Goal: Task Accomplishment & Management: Complete application form

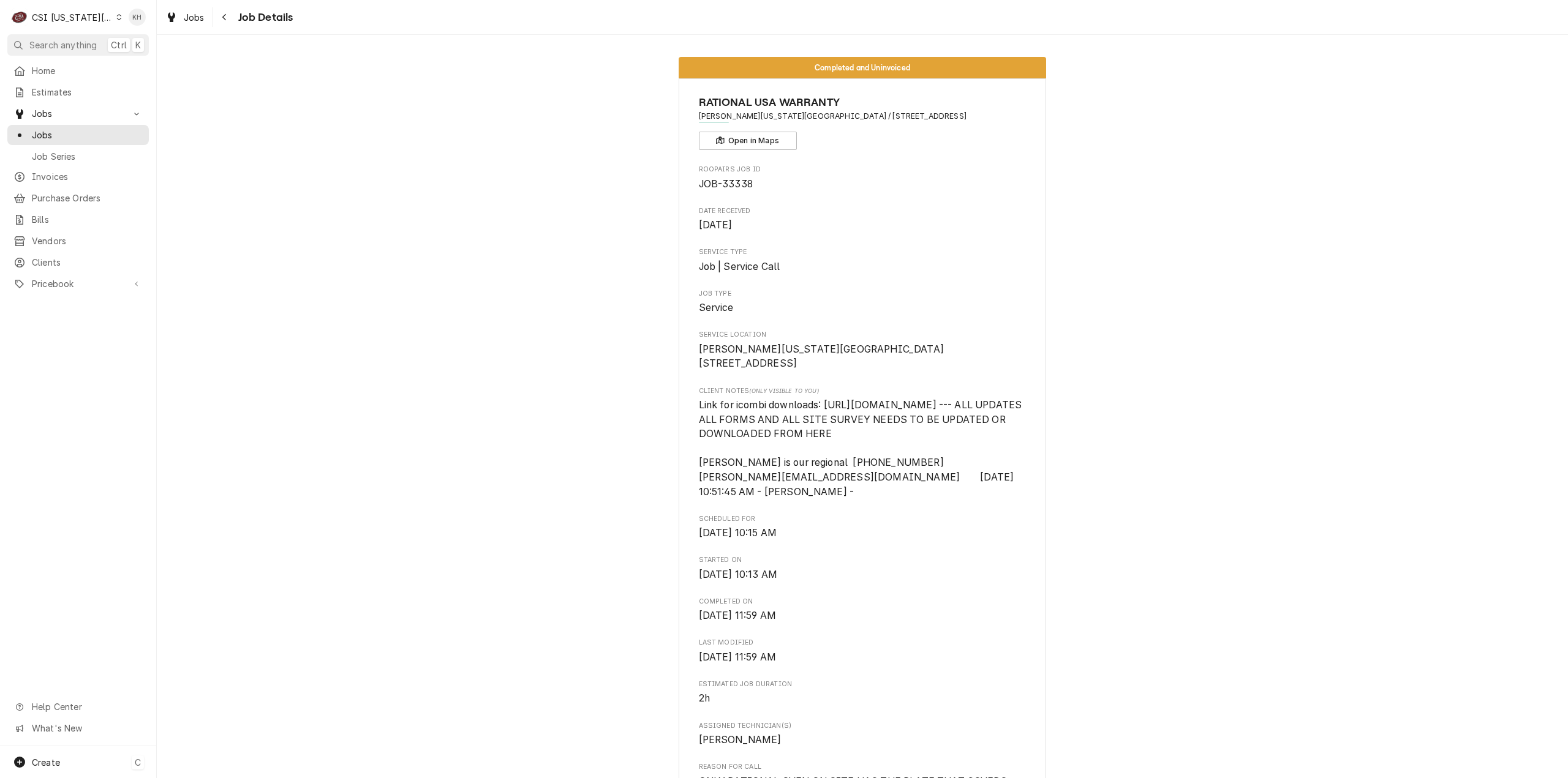
click at [67, 766] on div "Create C" at bounding box center [78, 762] width 156 height 32
click at [196, 658] on div "Job" at bounding box center [229, 656] width 82 height 13
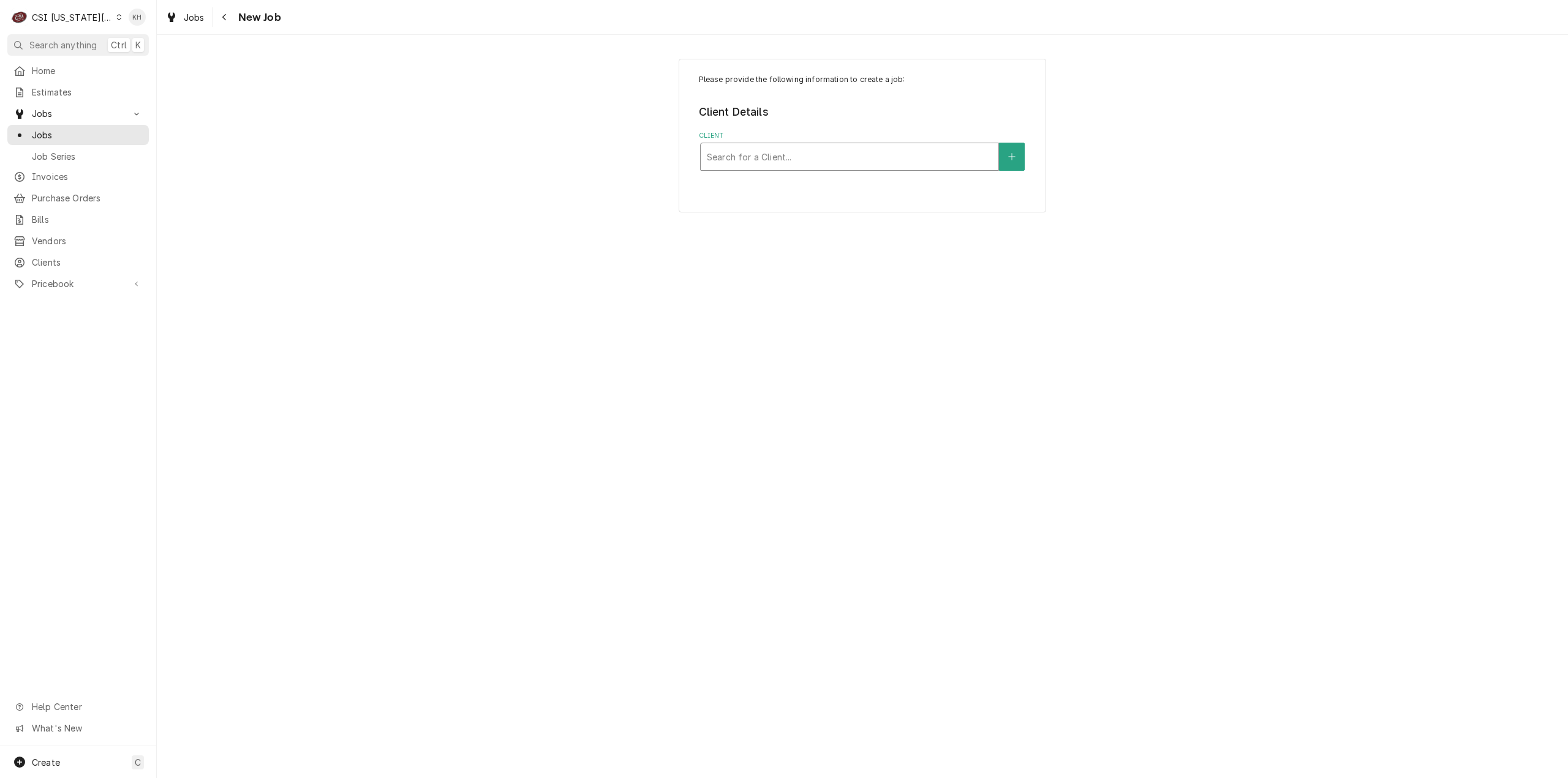
click at [898, 164] on div "Client" at bounding box center [849, 157] width 286 height 22
type input "2435 io"
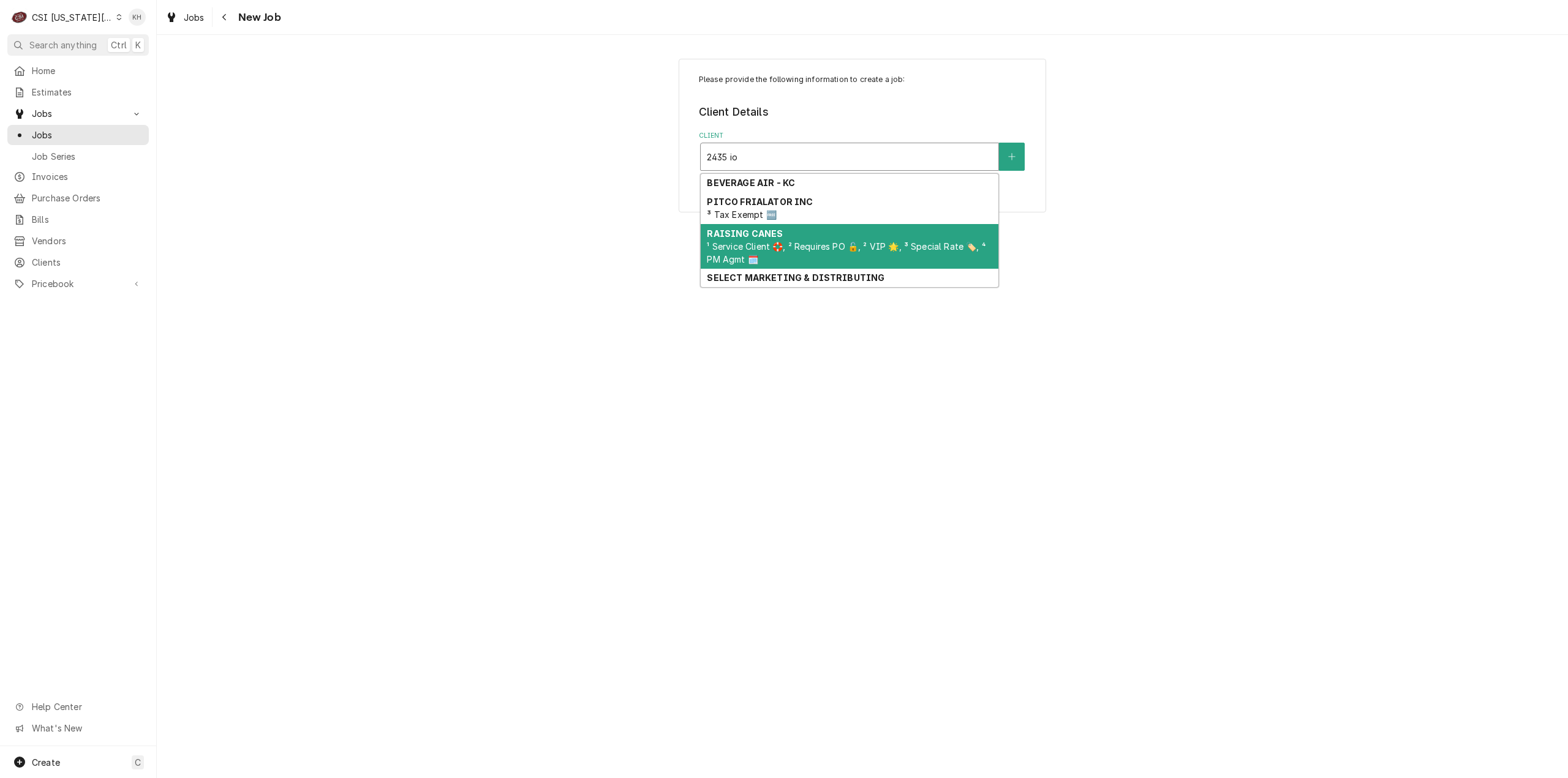
click at [786, 239] on div "RAISING CANES ¹ Service Client 🛟, ² Requires PO 🔓, ² VIP 🌟, ³ Special Rate 🏷️, …" at bounding box center [849, 246] width 297 height 45
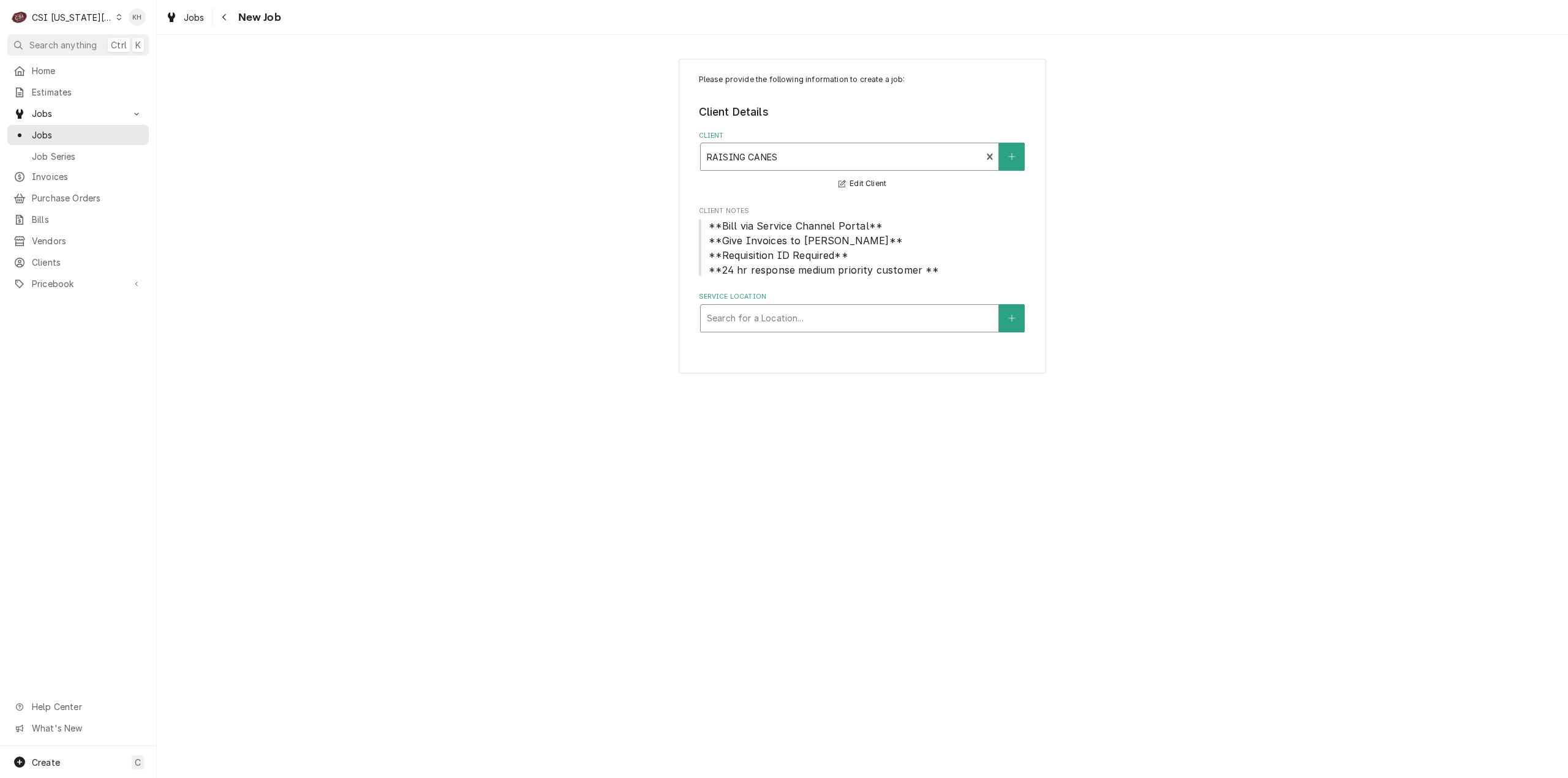
click at [936, 316] on div "Service Location" at bounding box center [849, 319] width 286 height 22
type input "2435"
click at [908, 344] on div "Raising Canes #224 / [STREET_ADDRESS][US_STATE]" at bounding box center [849, 344] width 297 height 19
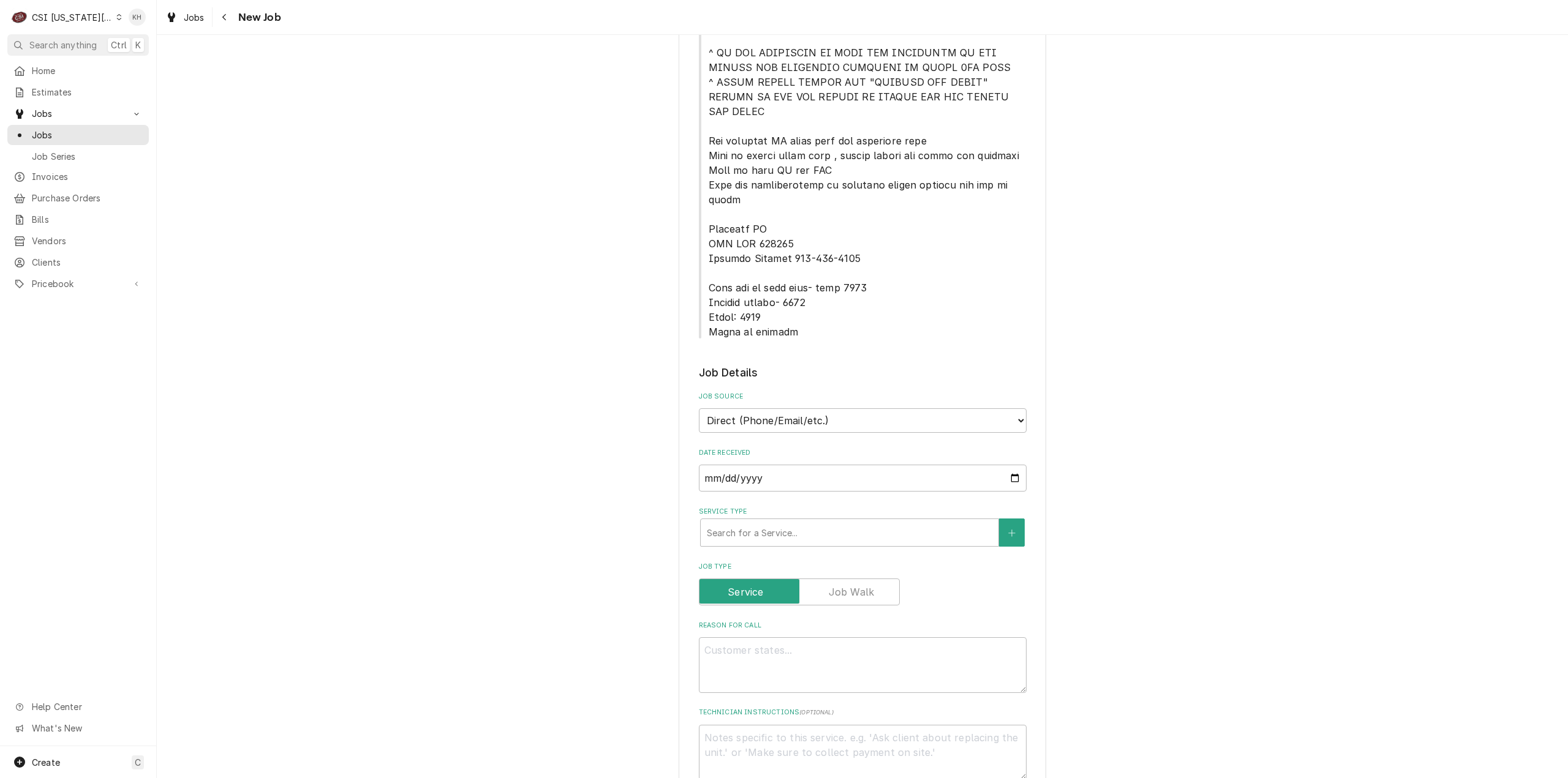
scroll to position [734, 0]
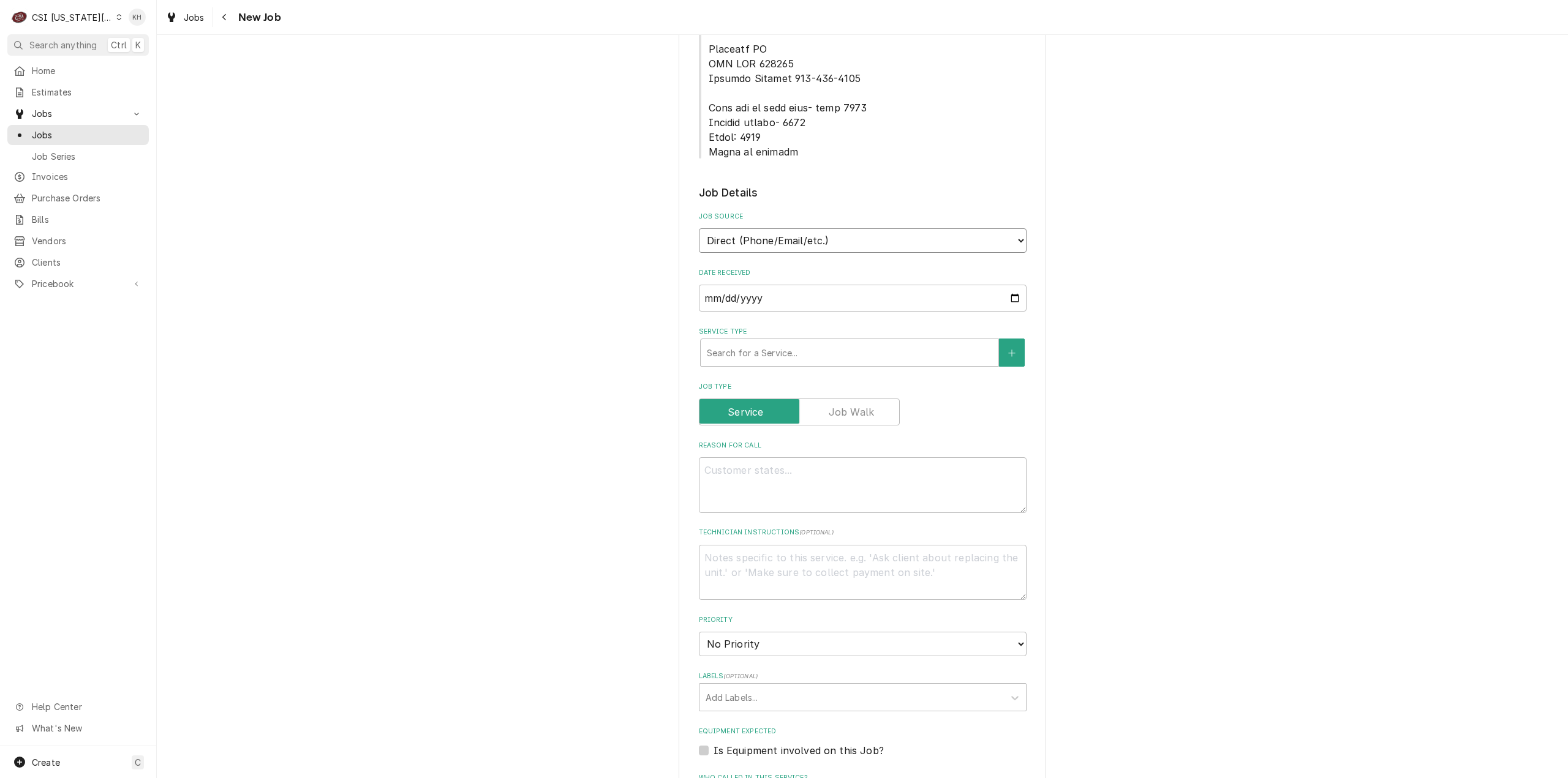
drag, startPoint x: 812, startPoint y: 188, endPoint x: 809, endPoint y: 204, distance: 16.3
click at [812, 229] on select "Direct (Phone/Email/etc.) Service Channel Corrigo Ecotrak Other" at bounding box center [863, 240] width 328 height 24
select select "1"
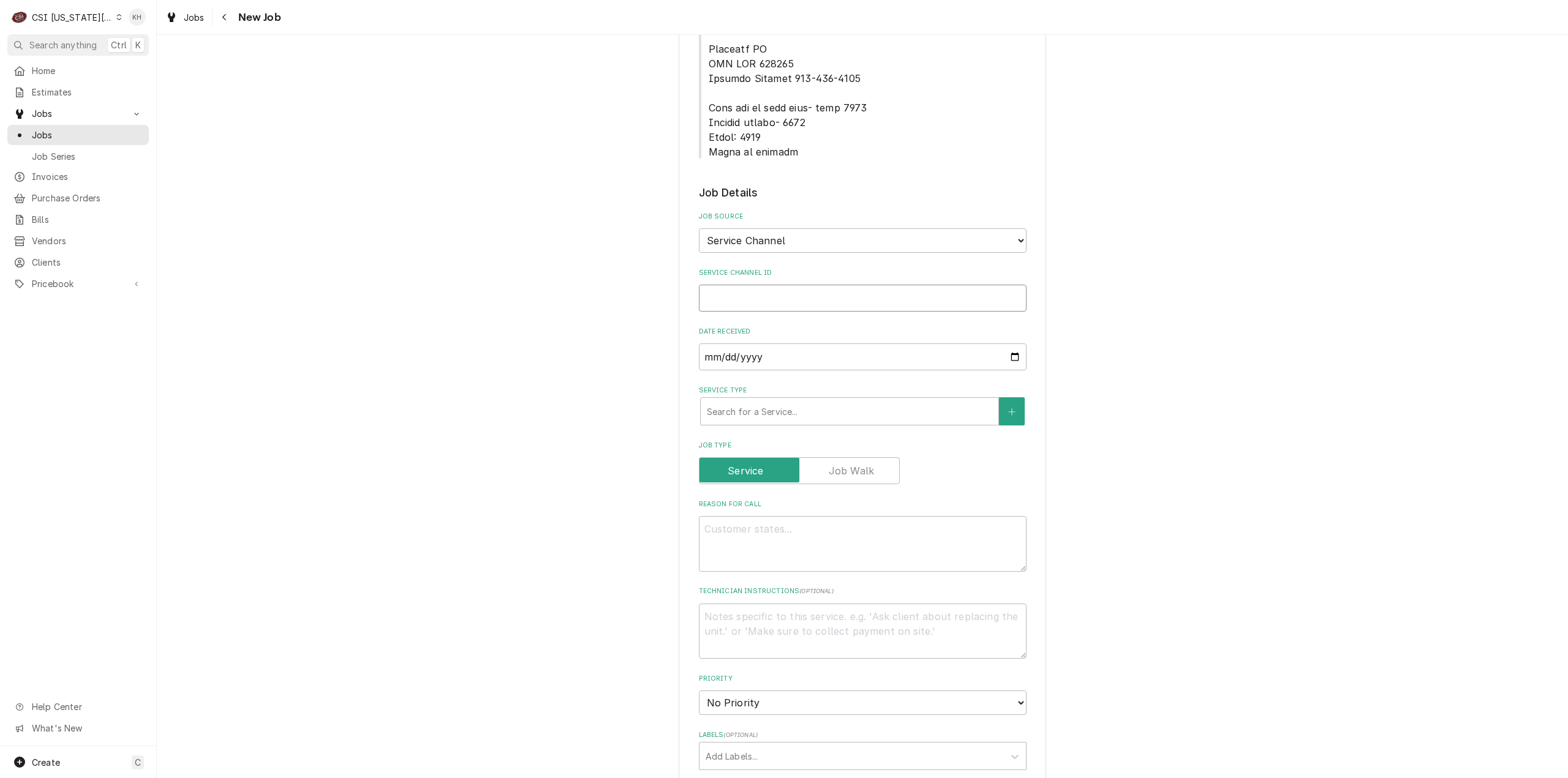
click at [784, 285] on input "Service Channel ID" at bounding box center [863, 298] width 328 height 27
paste input "328443084"
type textarea "x"
type input "328443084"
type textarea "x"
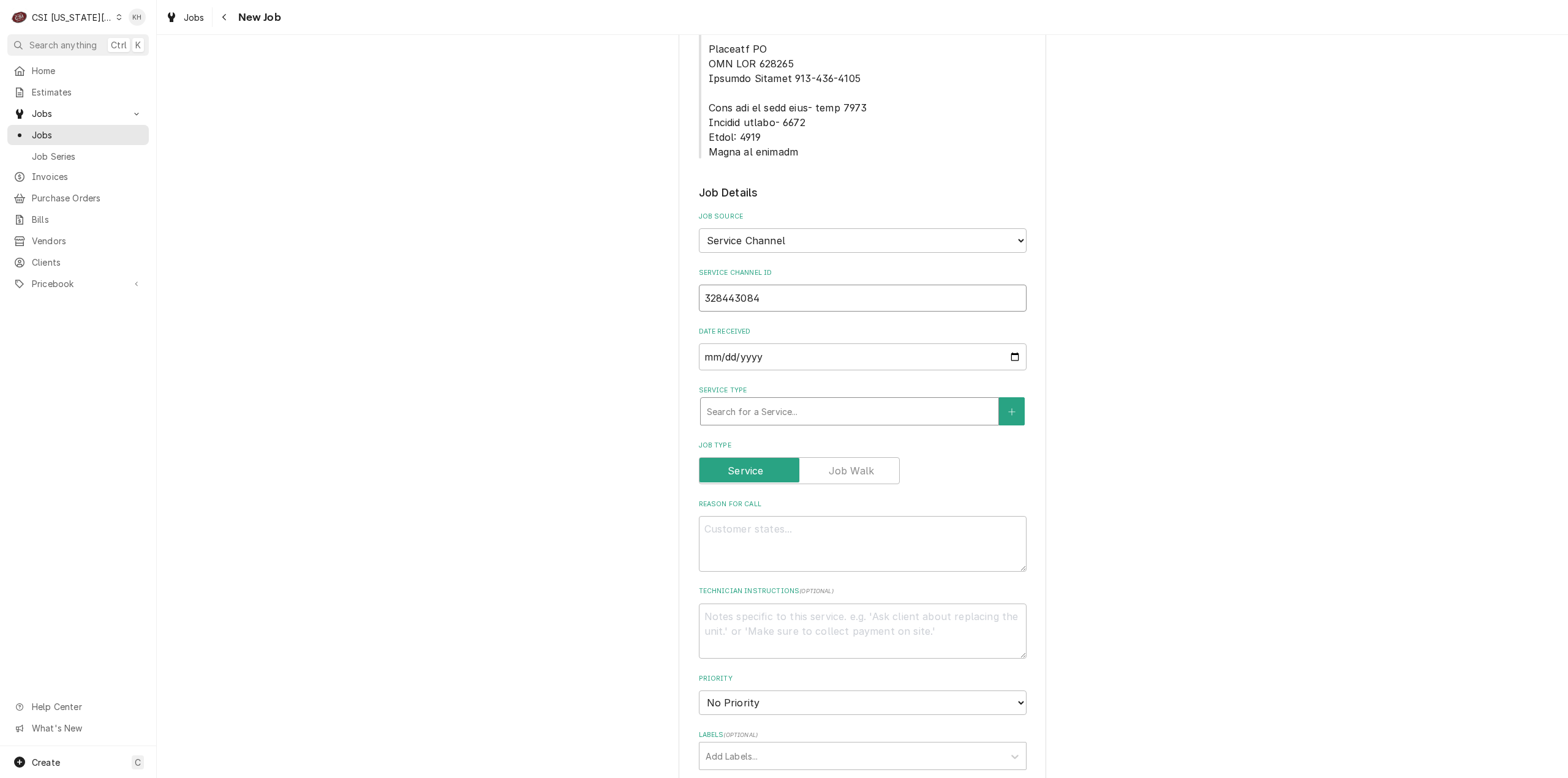
type input "328443084"
type textarea "x"
type input "328443084"
click at [808, 400] on div "Service Type" at bounding box center [849, 411] width 286 height 22
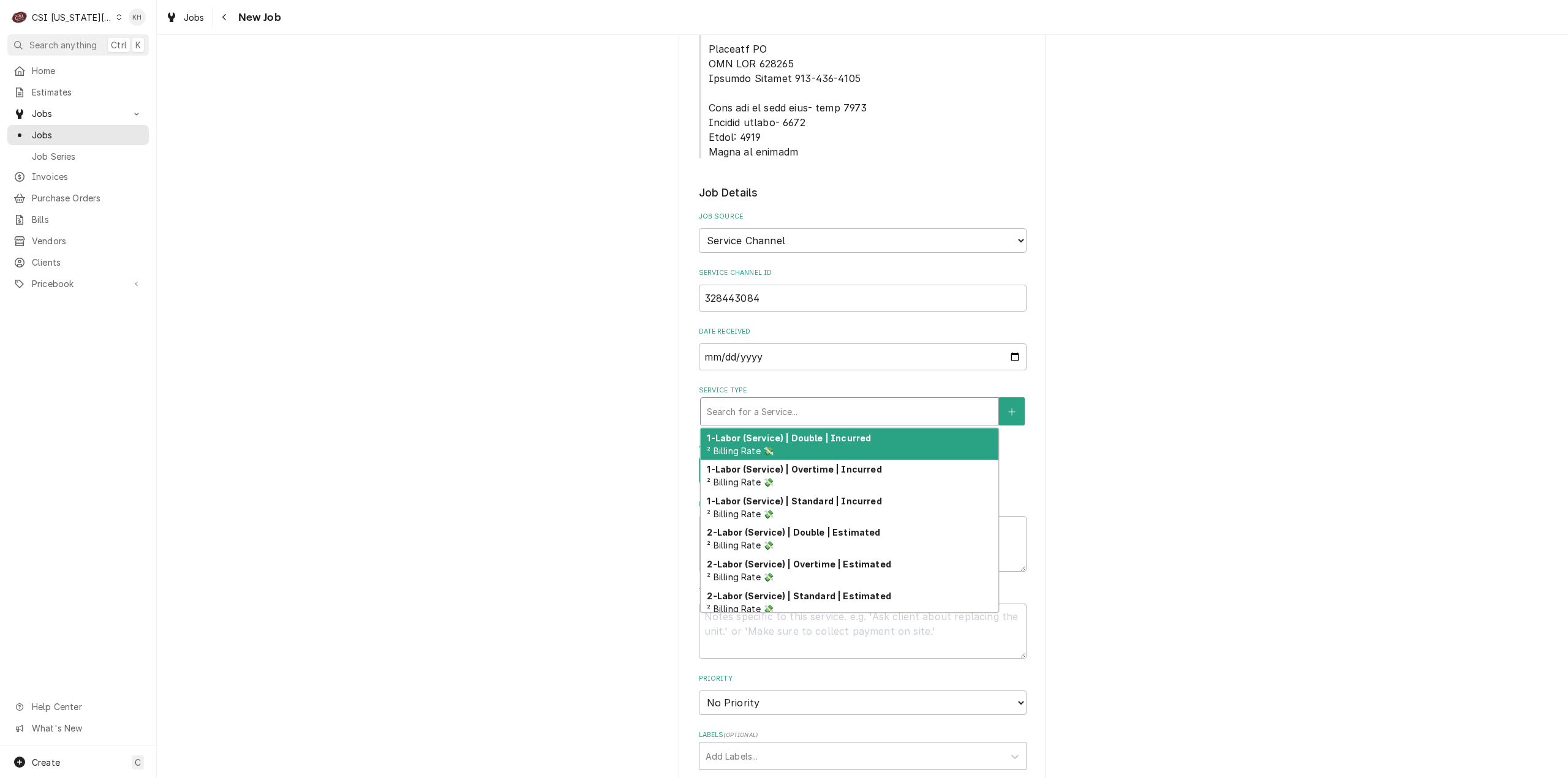
type textarea "x"
type input "i"
type textarea "x"
type input "in"
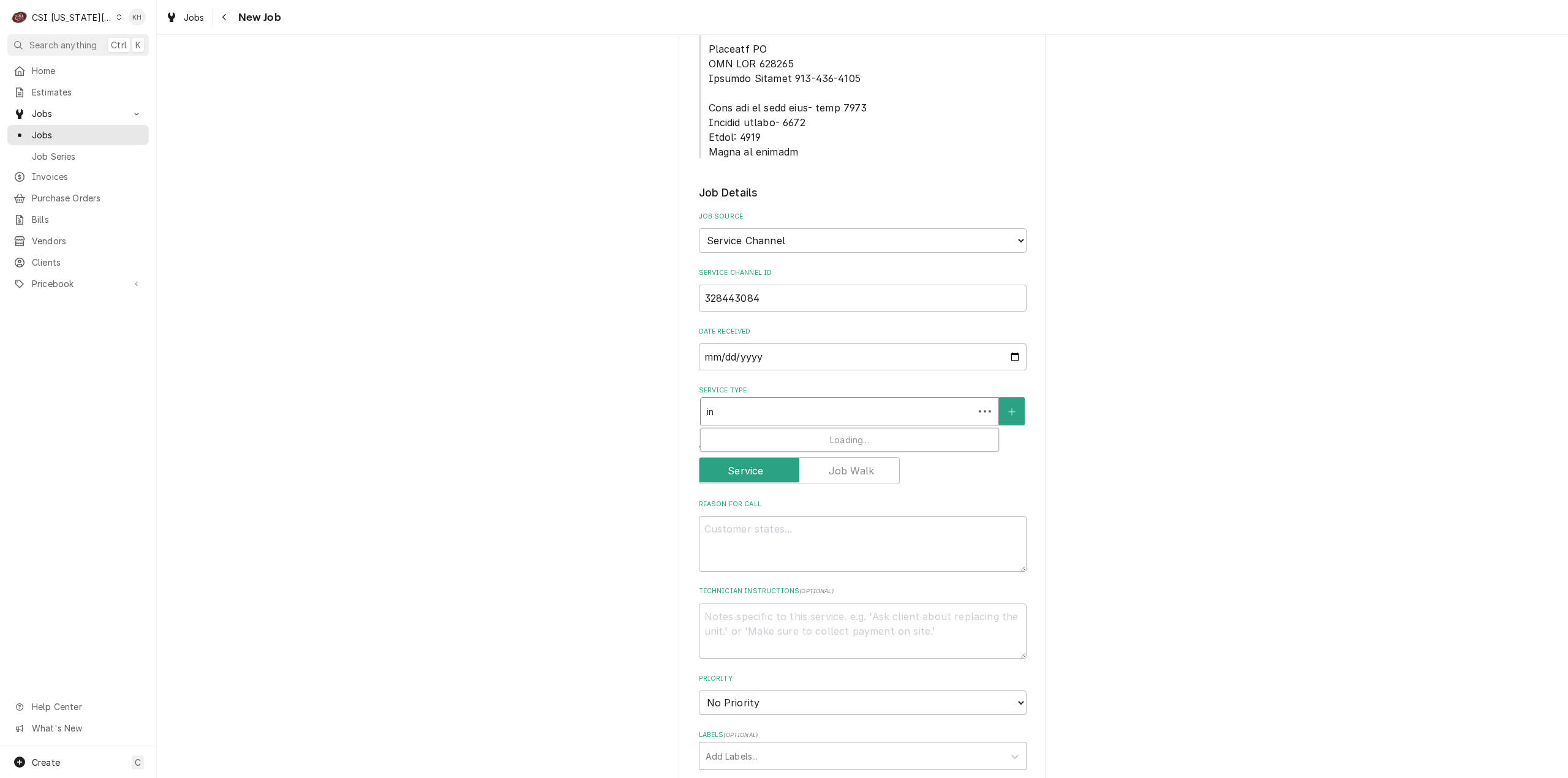
type textarea "x"
type input "inst"
type textarea "x"
type input "instal"
type textarea "x"
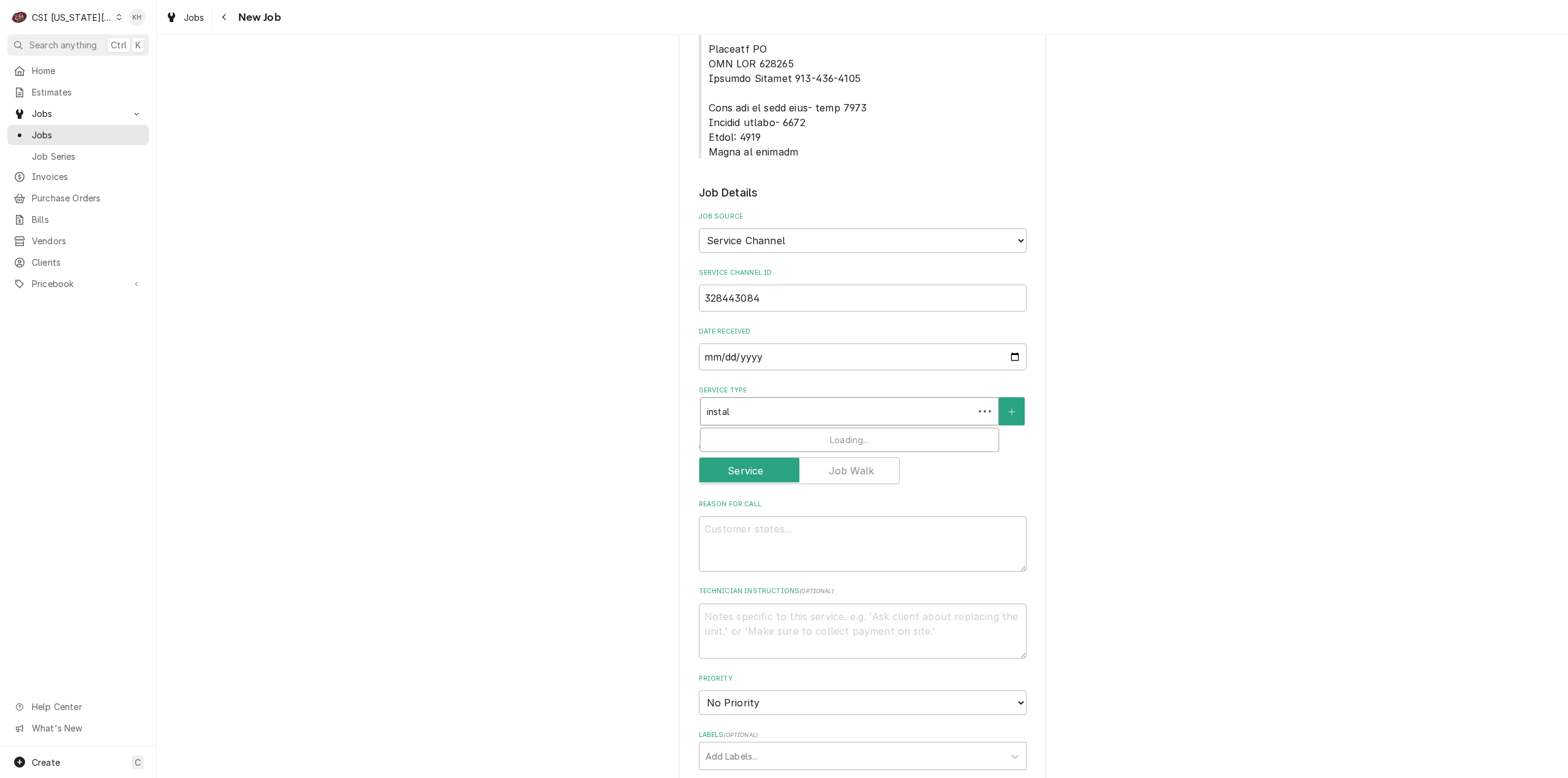
type input "install"
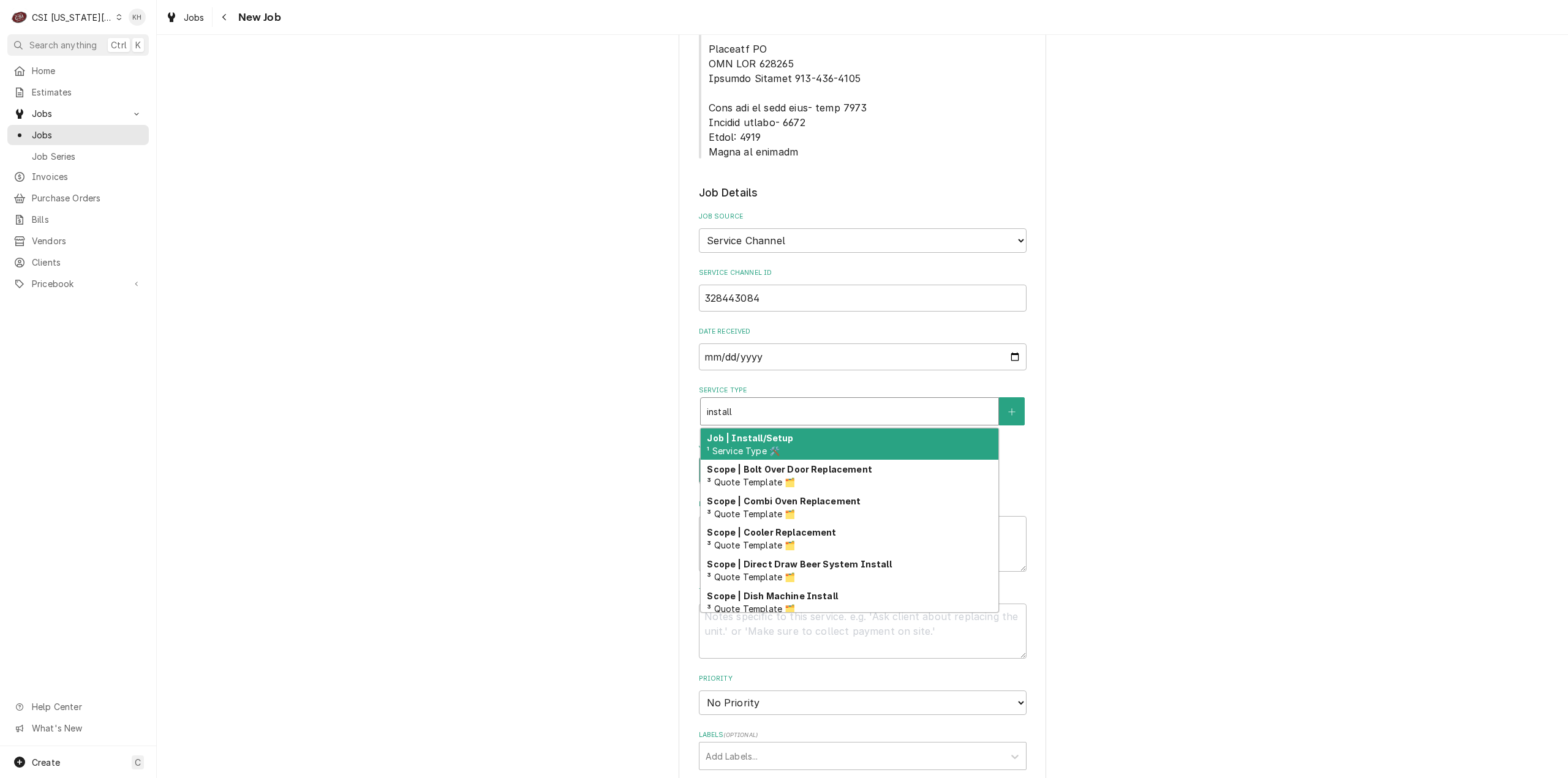
click at [798, 428] on div "Job | Install/Setup ¹ Service Type 🛠️" at bounding box center [849, 444] width 297 height 32
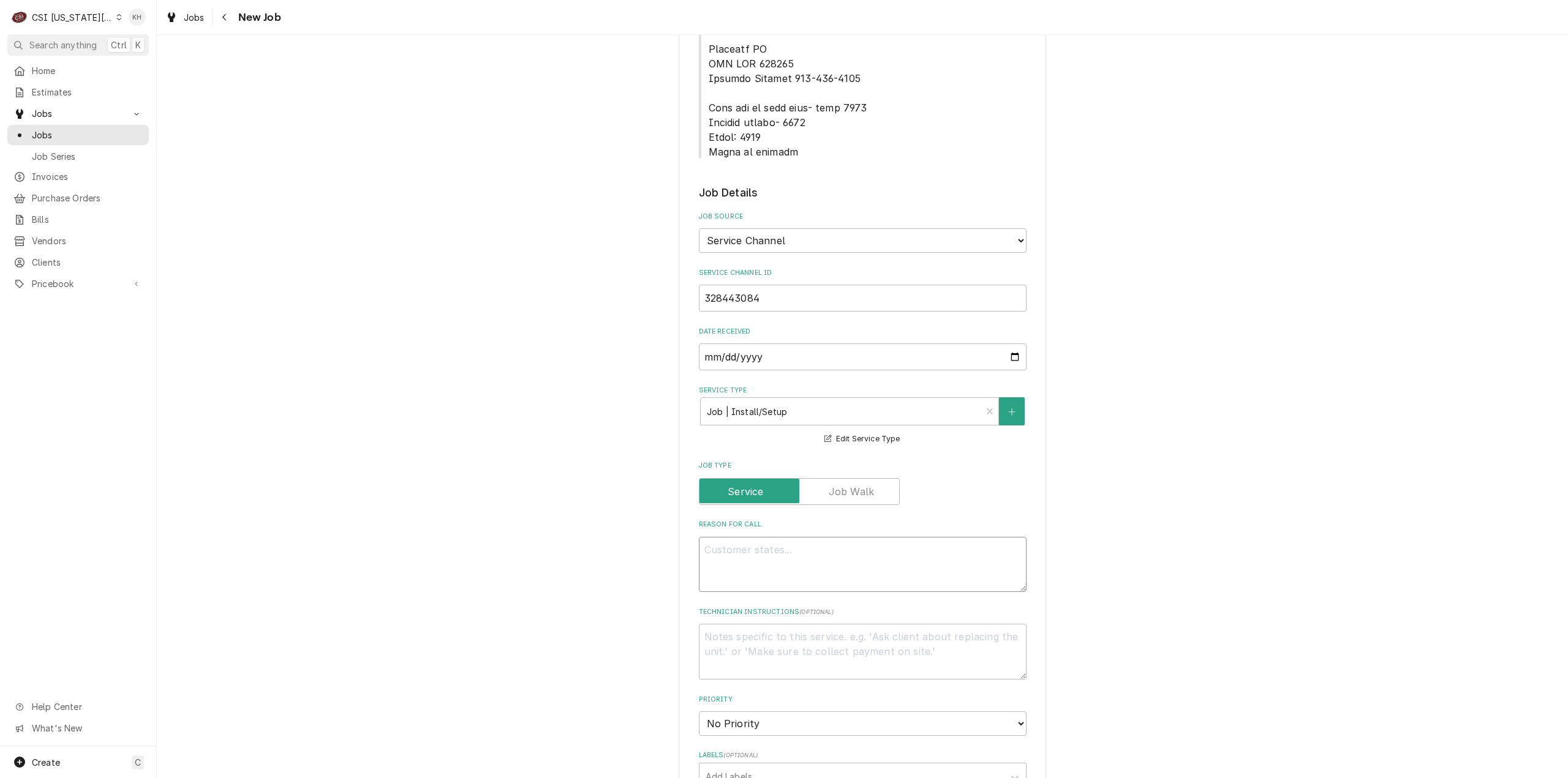
click at [840, 537] on textarea "Reason For Call" at bounding box center [863, 565] width 328 height 56
paste textarea ""Deliver and install new dine in board cooler. Delivered to CSI [DATE].""
type textarea "x"
type textarea ""Deliver and install new dine in board cooler. Delivered to CSI [DATE].""
type textarea "x"
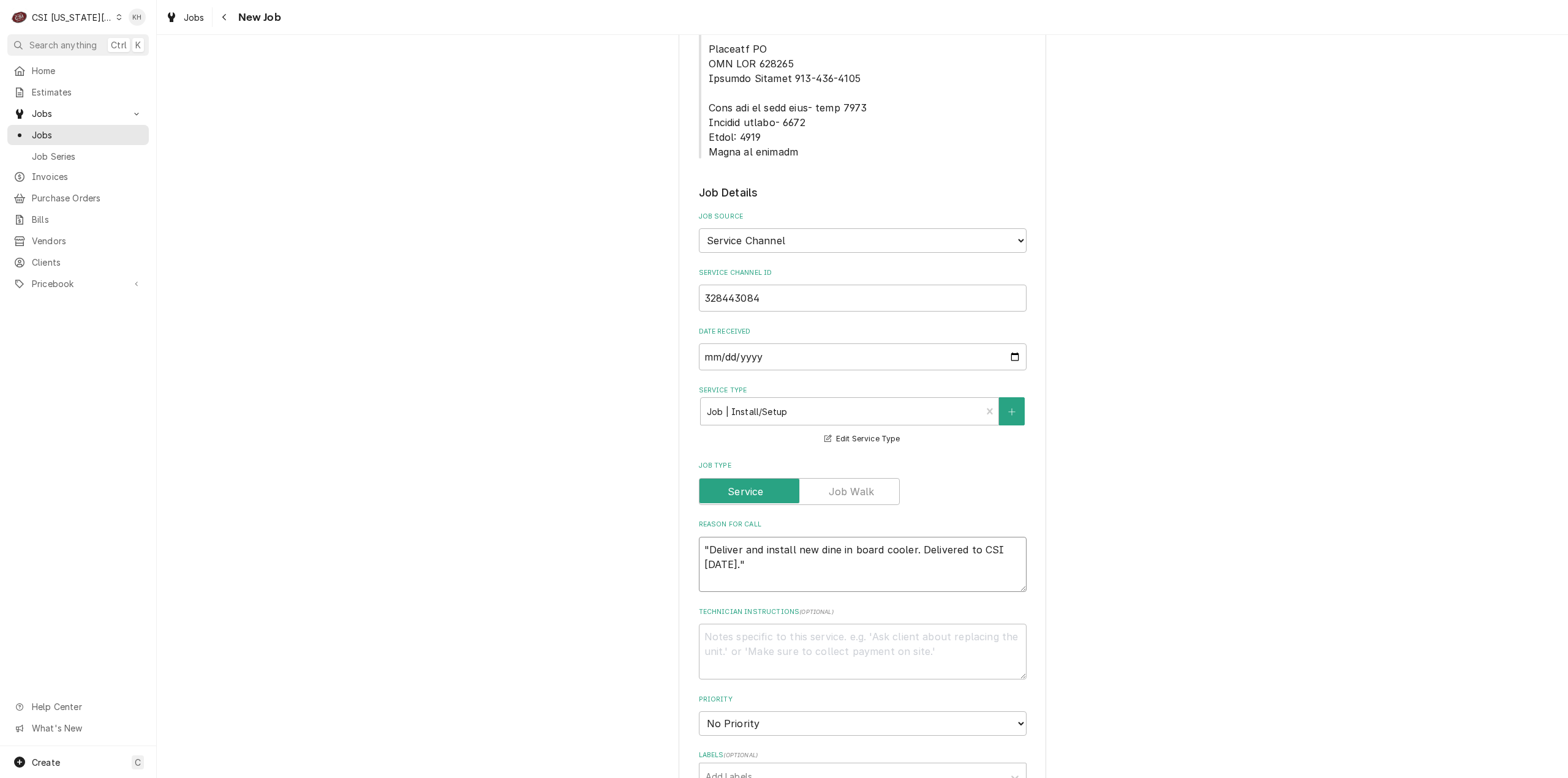
type textarea ""Deliver and install new dine in board cooler. Delivered to CSI [DATE]."
click at [703, 537] on textarea ""Deliver and install new dine in board cooler. Delivered to CSI [DATE]." at bounding box center [863, 565] width 328 height 56
type textarea "x"
type textarea "Deliver and install new dine in board cooler. Delivered to CSI [DATE]."
type textarea "x"
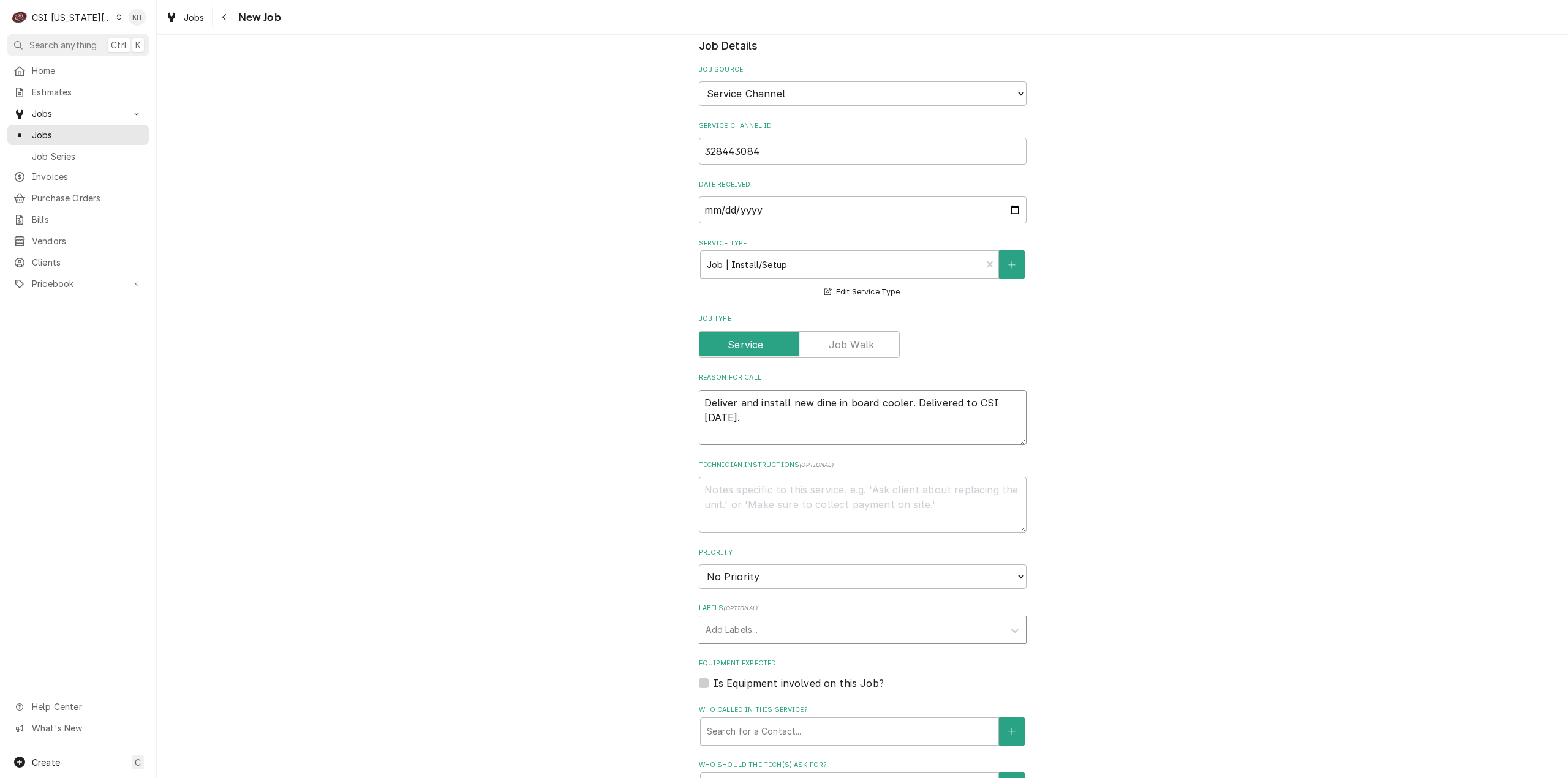
scroll to position [918, 0]
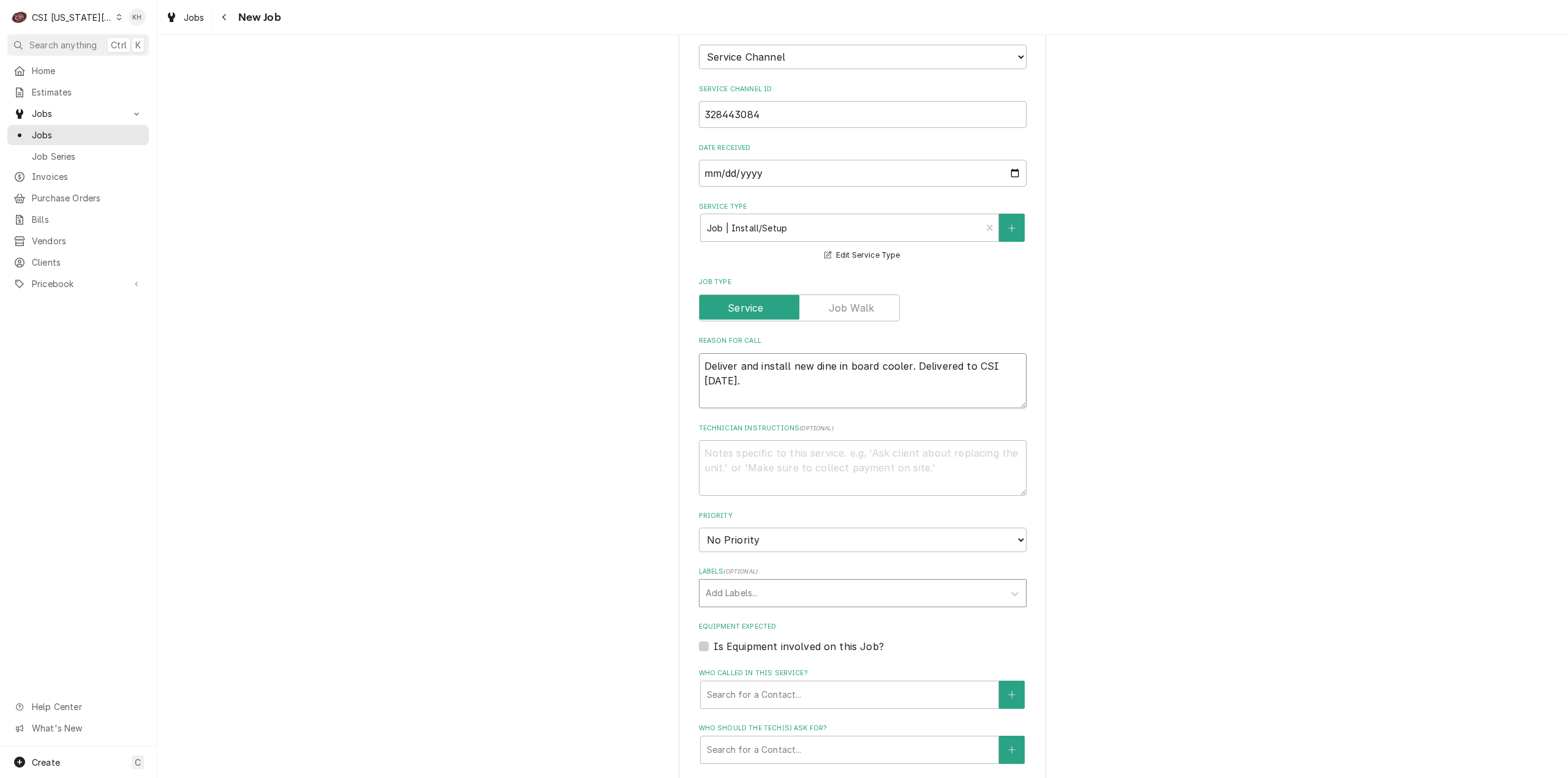
type textarea "Deliver and install new dine in board cooler. Delivered to CSI [DATE]."
click at [781, 583] on div "Labels" at bounding box center [852, 594] width 292 height 22
type input "install"
type textarea "x"
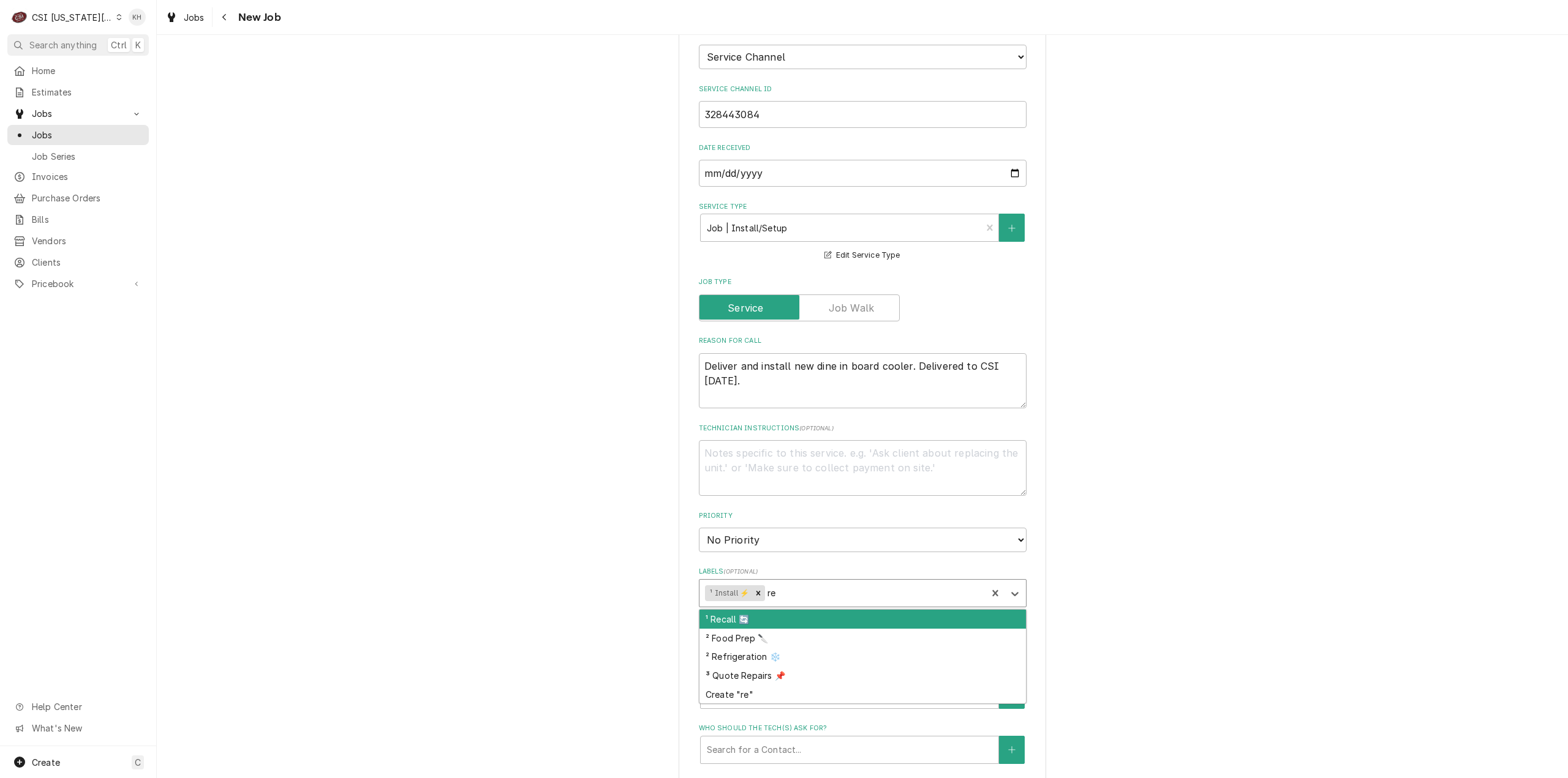
type input "ref"
click at [804, 610] on div "² Refrigeration ❄️" at bounding box center [863, 619] width 327 height 19
type textarea "x"
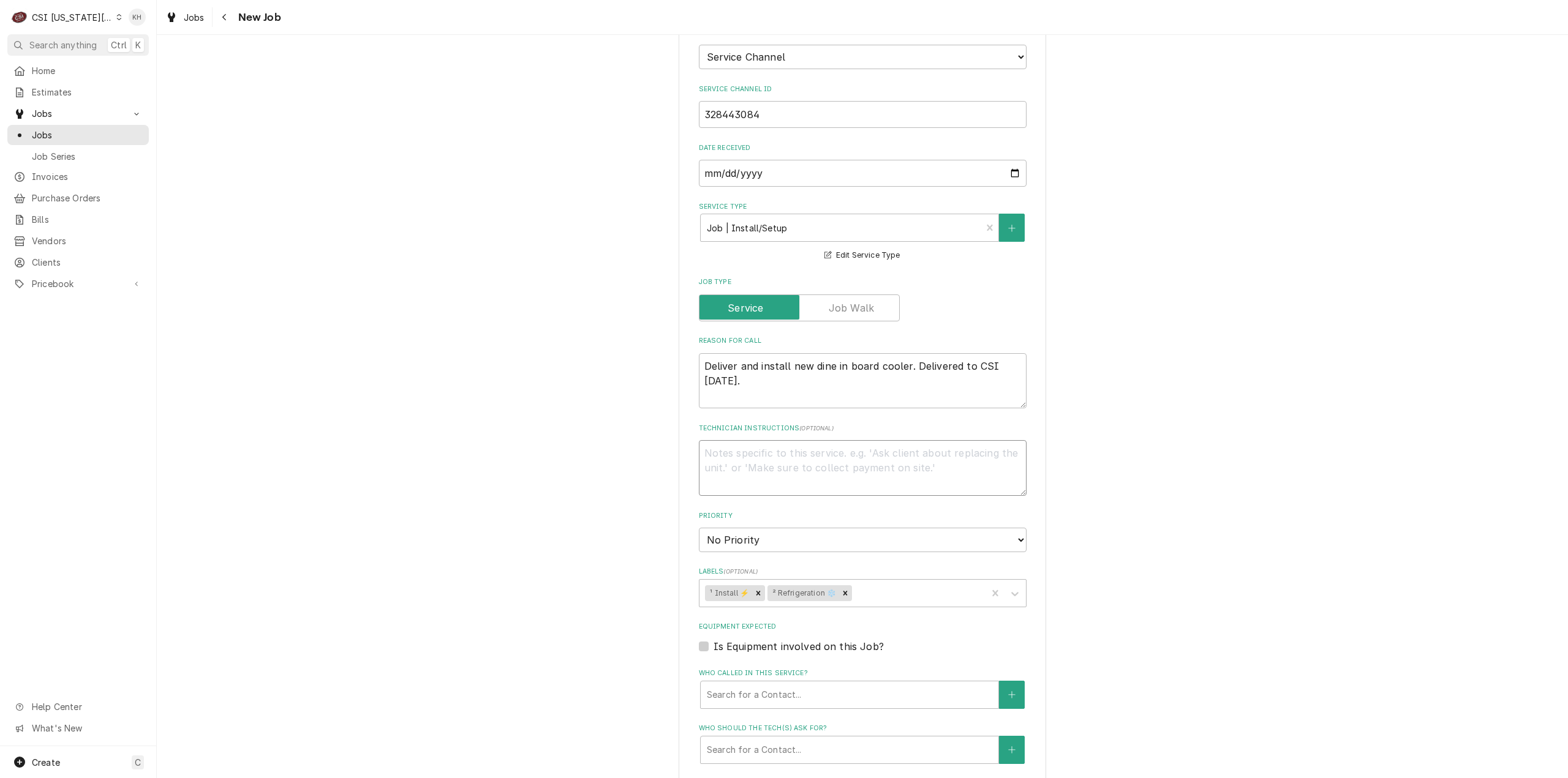
click at [795, 440] on textarea "Technician Instructions ( optional )" at bounding box center [863, 468] width 328 height 56
type textarea "x"
type textarea "N"
type textarea "x"
type textarea "NTE"
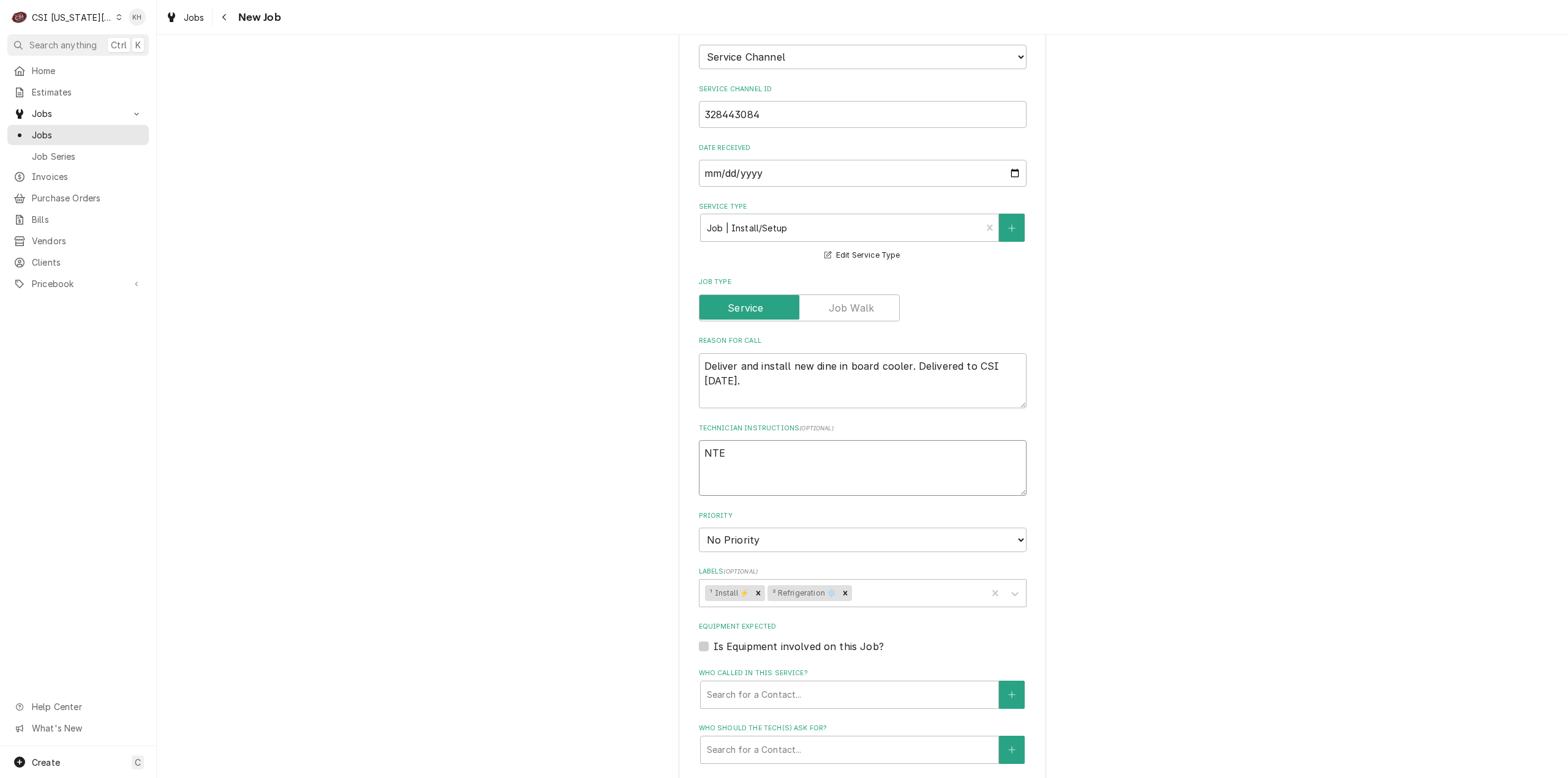
type textarea "x"
type textarea "NTE"
type textarea "x"
type textarea "NTE $"
type textarea "x"
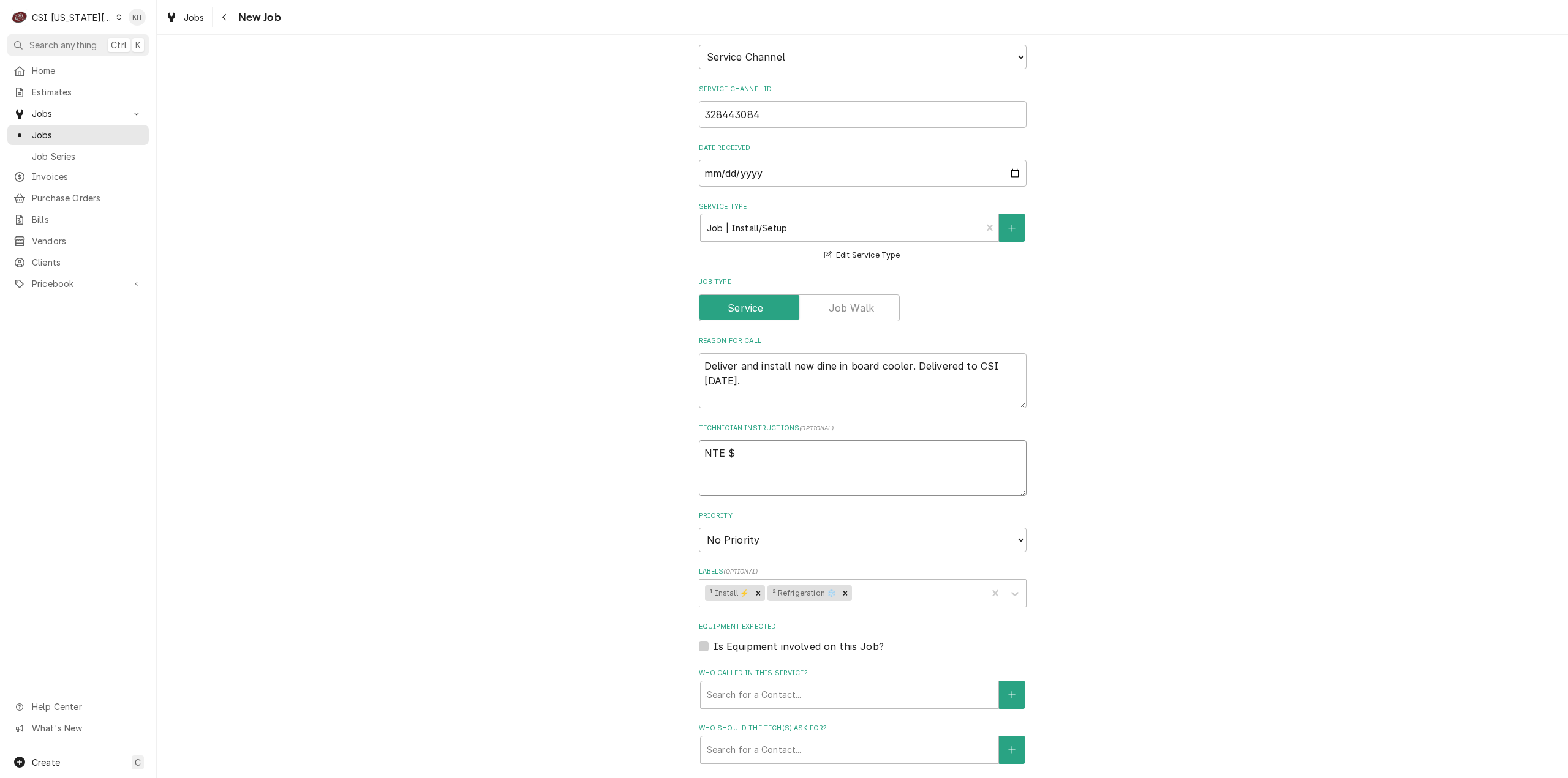
type textarea "NTE $4"
type textarea "x"
type textarea "NTE $40"
type textarea "x"
type textarea "NTE $400"
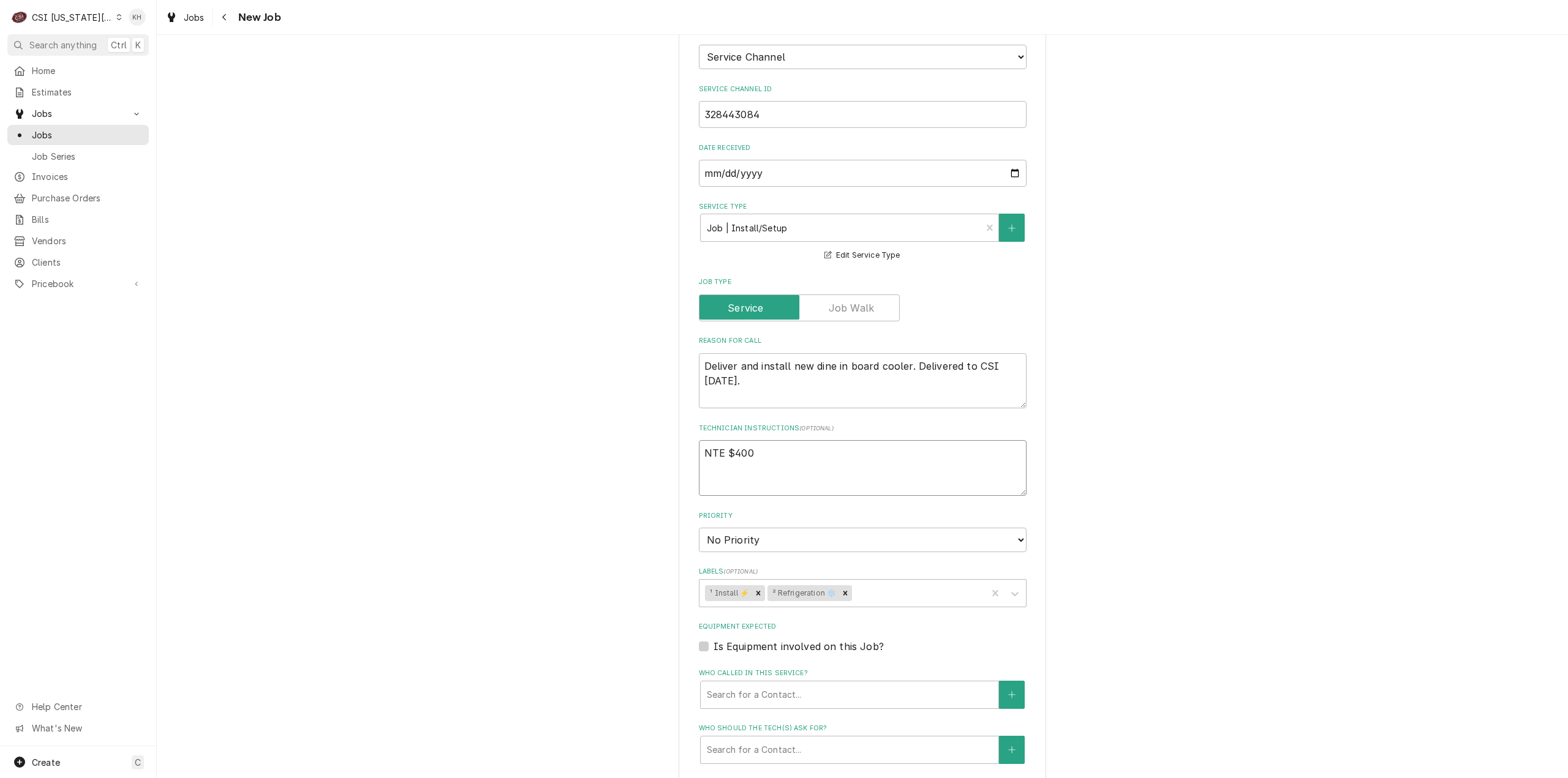
type textarea "x"
type textarea "NTE $400."
type textarea "x"
type textarea "NTE $400.0"
type textarea "x"
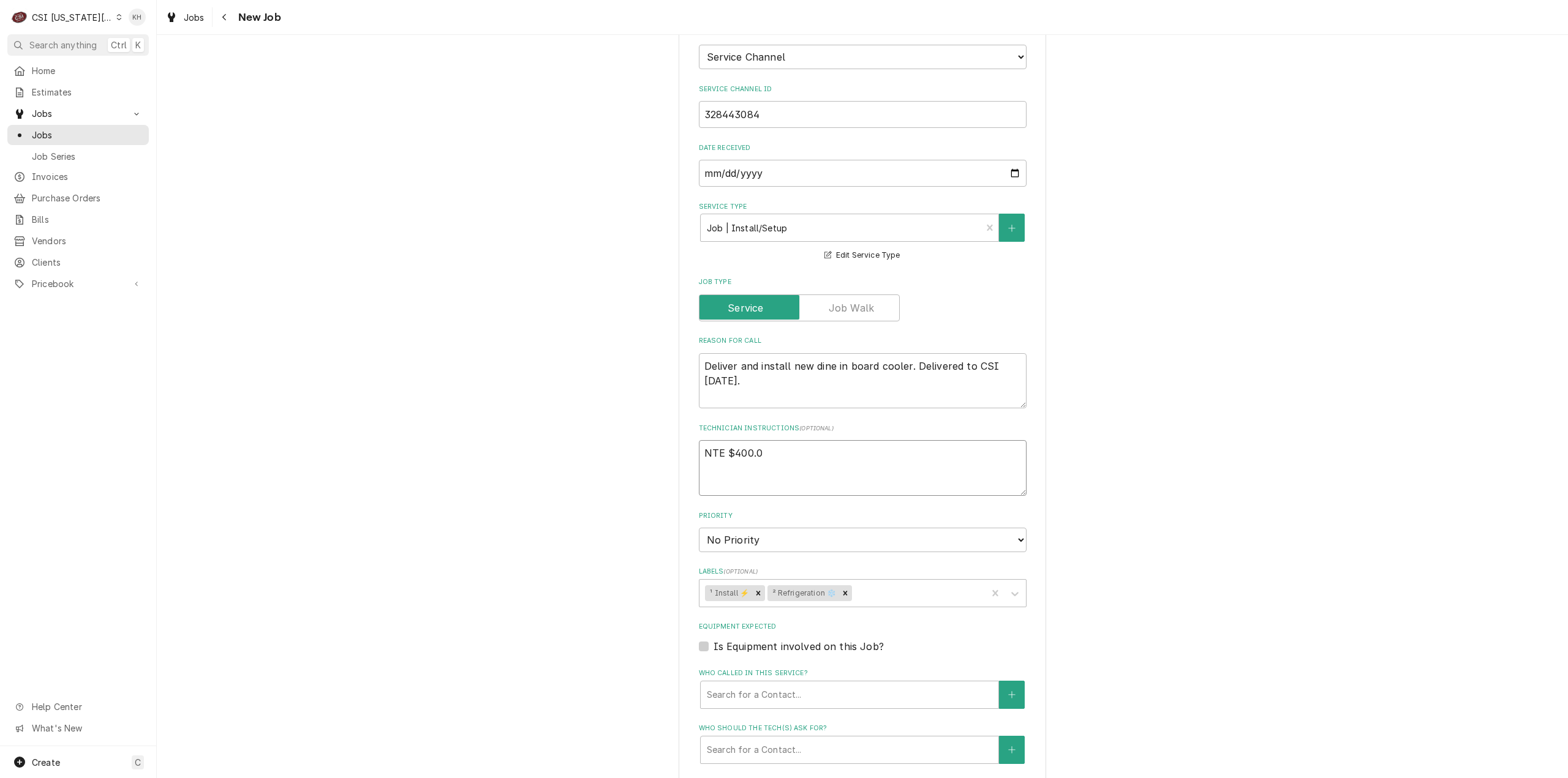
type textarea "NTE $400.00"
type textarea "x"
type textarea "NTE $400.00"
type textarea "x"
type textarea "NTE $400.00"
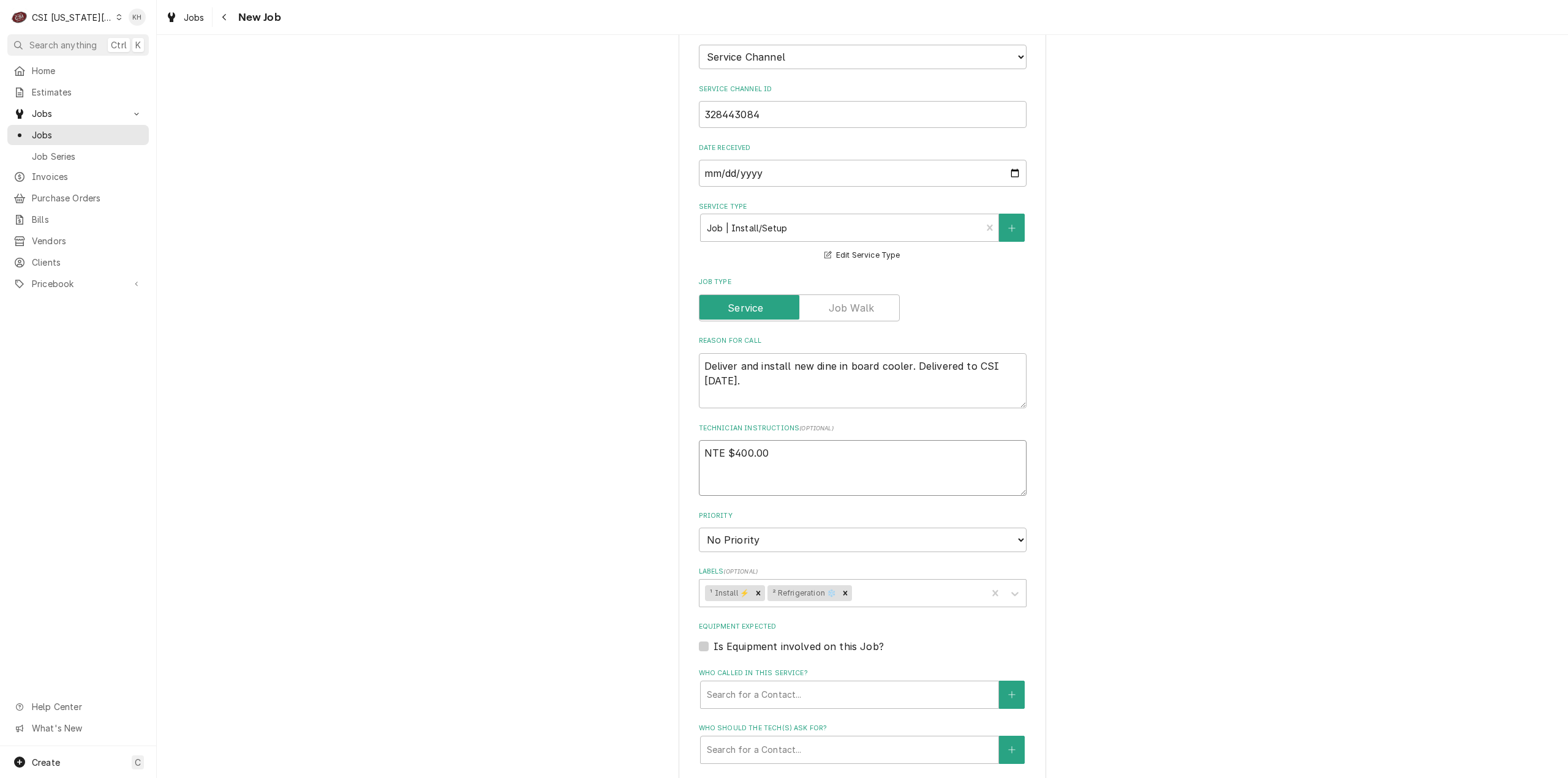
type textarea "x"
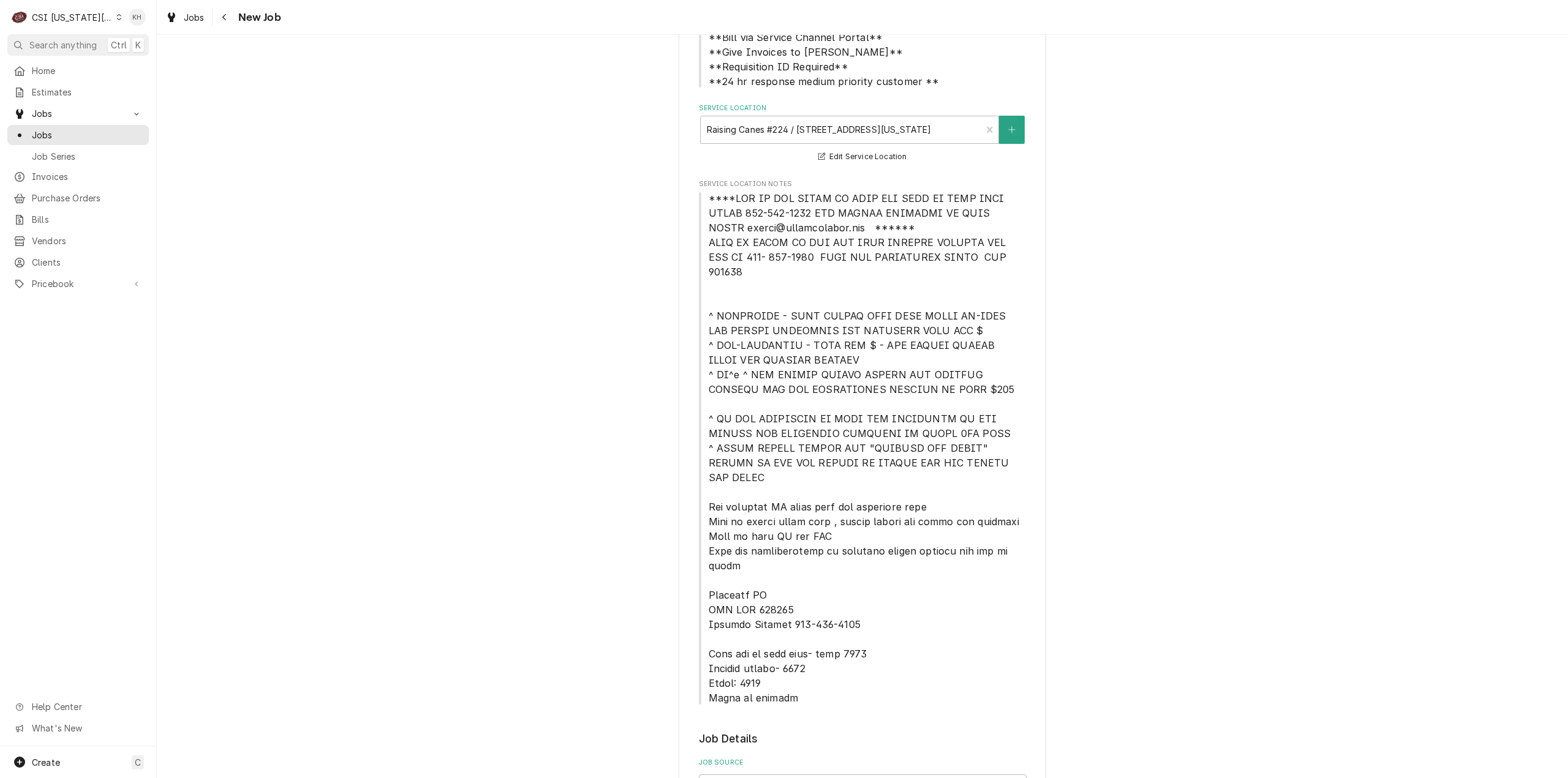
scroll to position [184, 0]
type textarea "NTE $400.00"
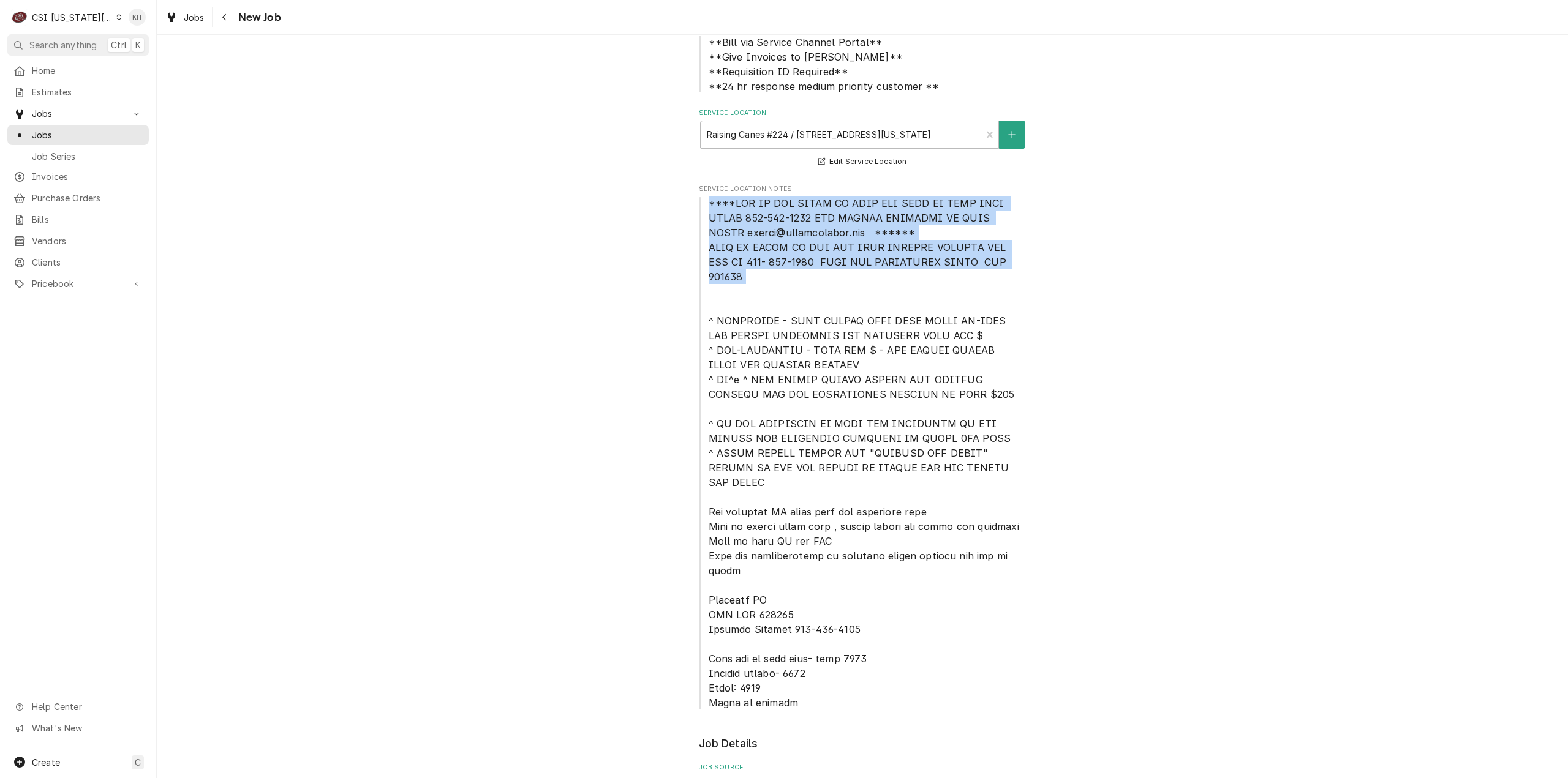
drag, startPoint x: 703, startPoint y: 201, endPoint x: 1026, endPoint y: 271, distance: 330.5
copy span "****NTE ON ALL CALLS IF OVER NTE NEED TO CALL [PERSON_NAME] [PHONE_NUMBER] FOR …"
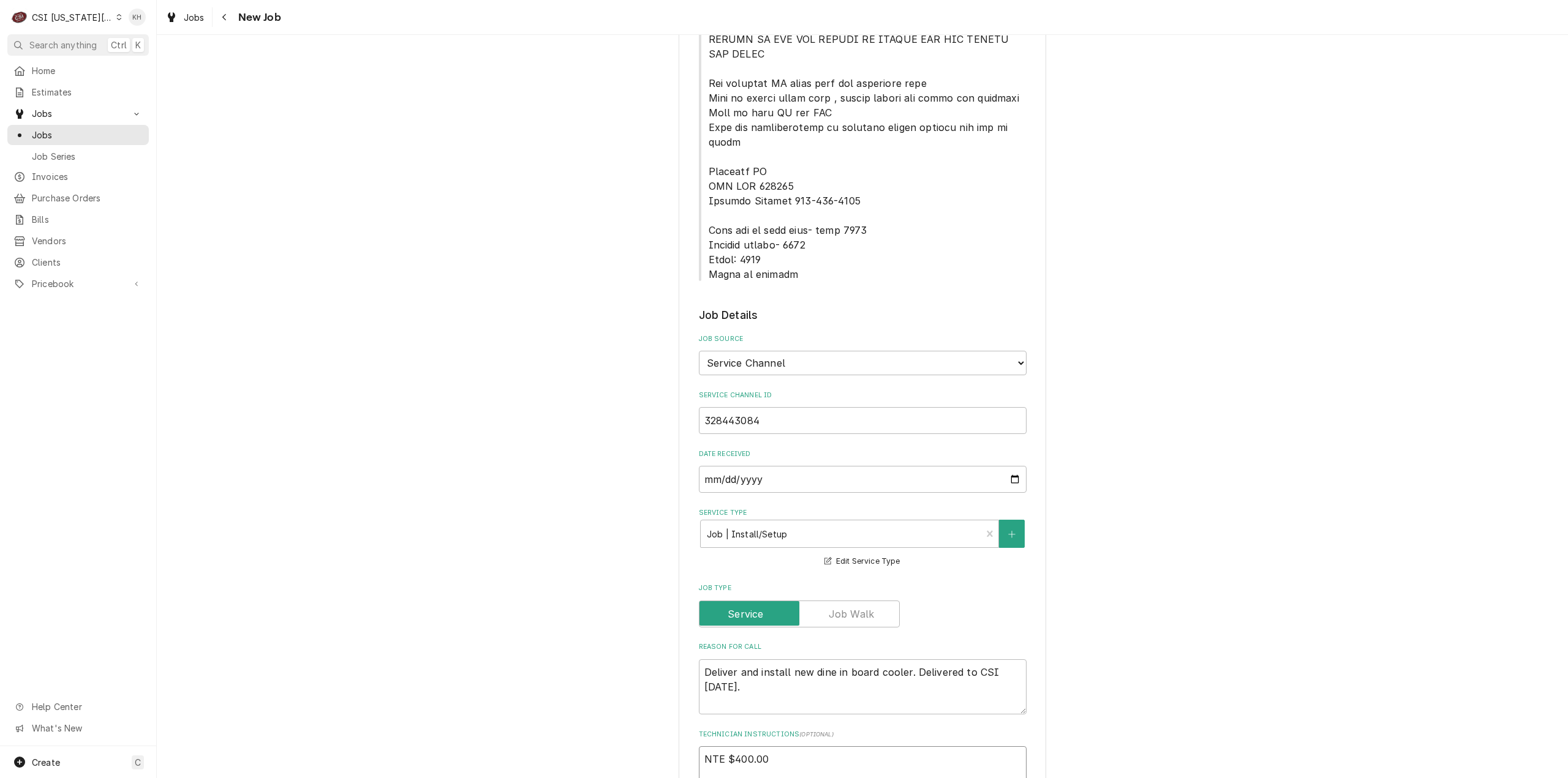
click at [751, 746] on textarea "NTE $400.00" at bounding box center [863, 774] width 328 height 56
paste textarea "****NTE ON ALL CALLS IF OVER NTE NEED TO CALL [PERSON_NAME] [PHONE_NUMBER] FOR …"
type textarea "x"
type textarea "NTE $400.00 ****NTE ON ALL CALLS IF OVER NTE NEED TO CALL [PERSON_NAME] [PHONE_…"
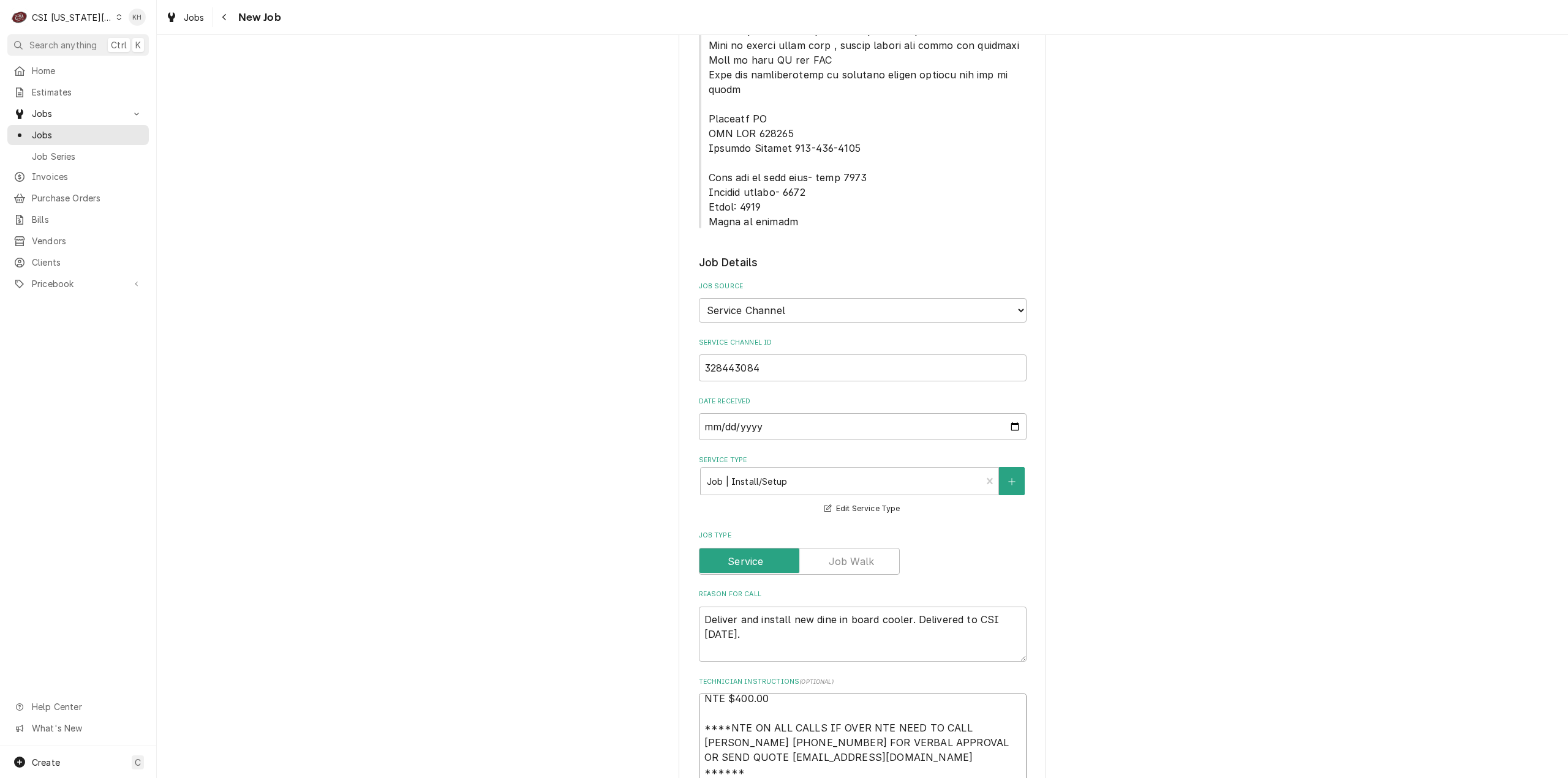
type textarea "x"
type textarea "NTE $400.00 ****NTE ON ALL CALLS IF OVER NTE NEED TO CALL [PERSON_NAME] [PHONE_…"
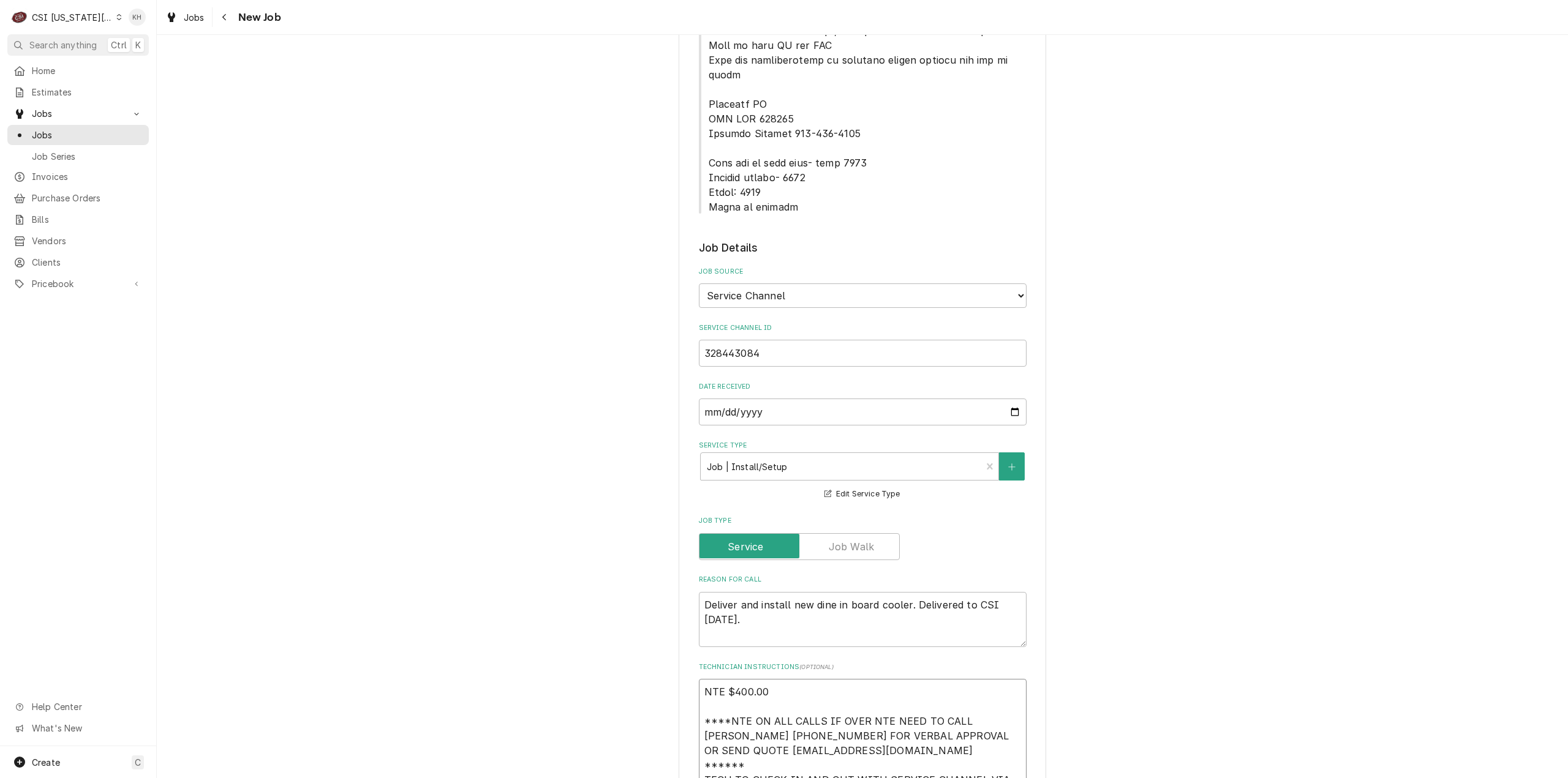
type textarea "x"
type textarea "NTE $400.00 ****NTE ON ALL CALLS IF OVER NTE NEED TO CALL [PERSON_NAME] [PHONE_…"
drag, startPoint x: 705, startPoint y: 121, endPoint x: 824, endPoint y: 164, distance: 126.5
copy span "Lock box by back door- code 9847 Outside ladder- 1996 Alarm: 1345 Alarm in kitc…"
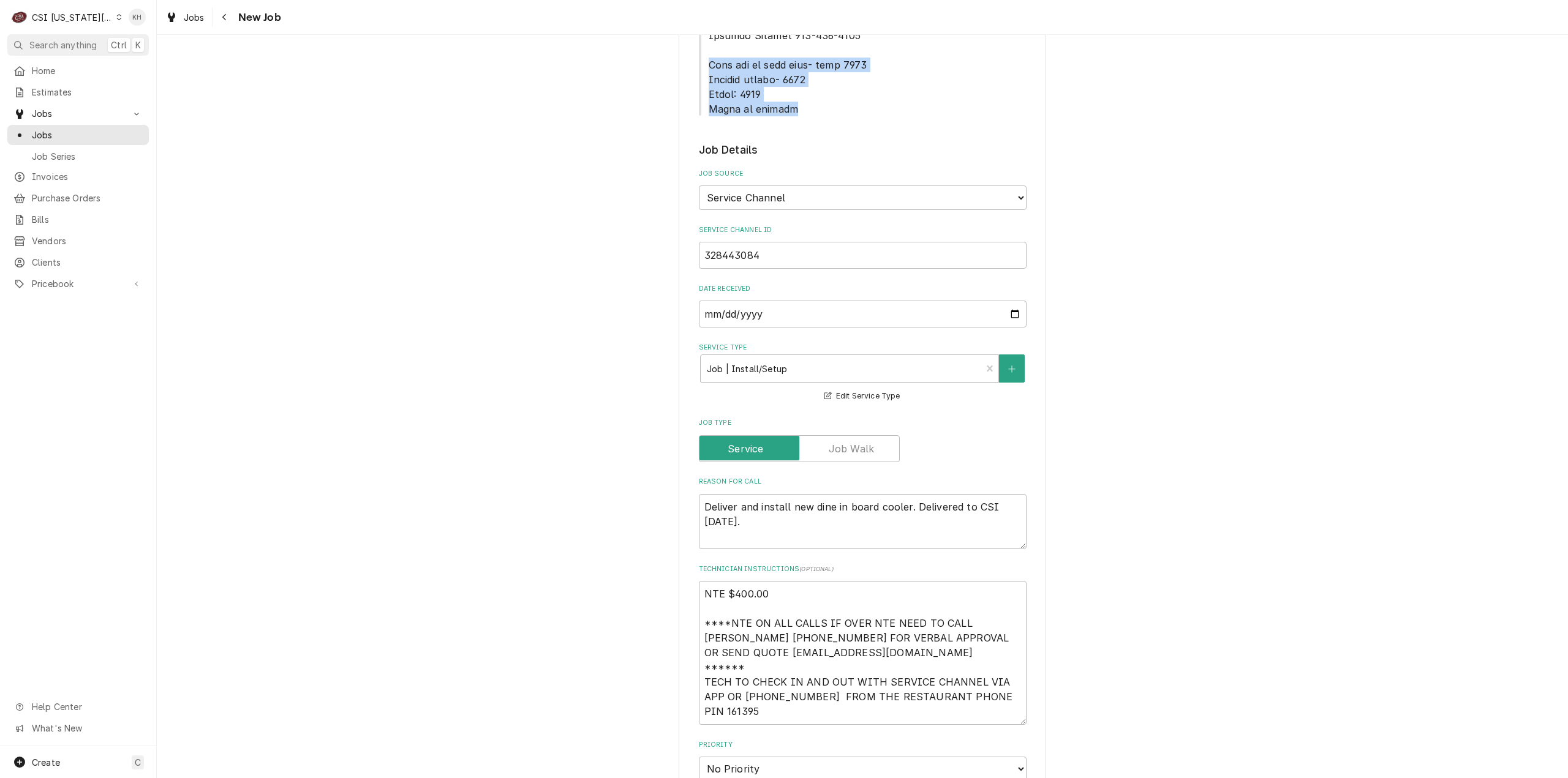
scroll to position [986, 0]
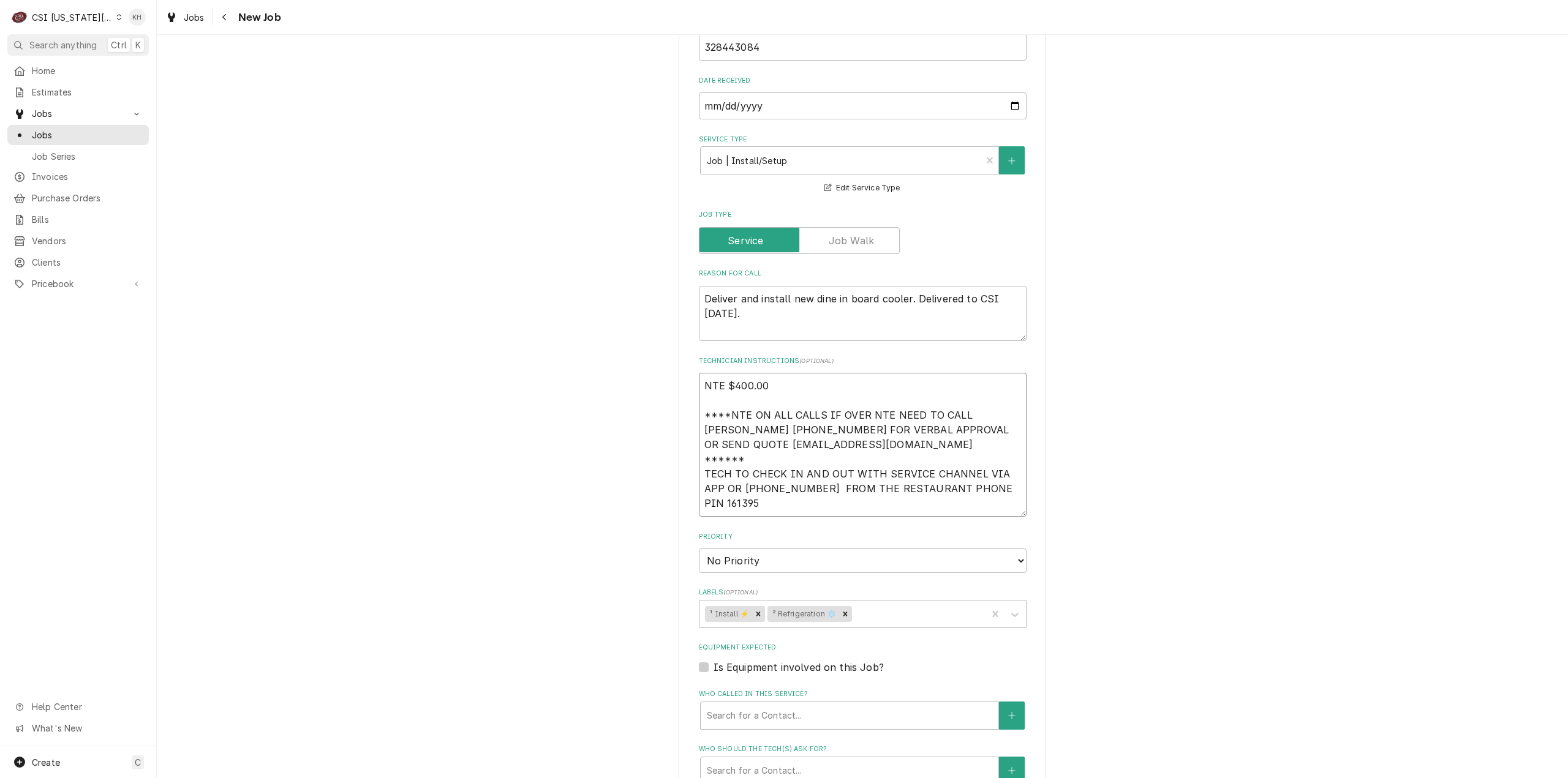
click at [733, 469] on textarea "NTE $400.00 ****NTE ON ALL CALLS IF OVER NTE NEED TO CALL [PERSON_NAME] [PHONE_…" at bounding box center [863, 445] width 328 height 144
paste textarea "Lock box by back door- code 9847 Outside ladder- 1996 Alarm: 1345 Alarm in kitc…"
type textarea "x"
type textarea "NTE $400.00 ****NTE ON ALL CALLS IF OVER NTE NEED TO CALL [PERSON_NAME] [PHONE_…"
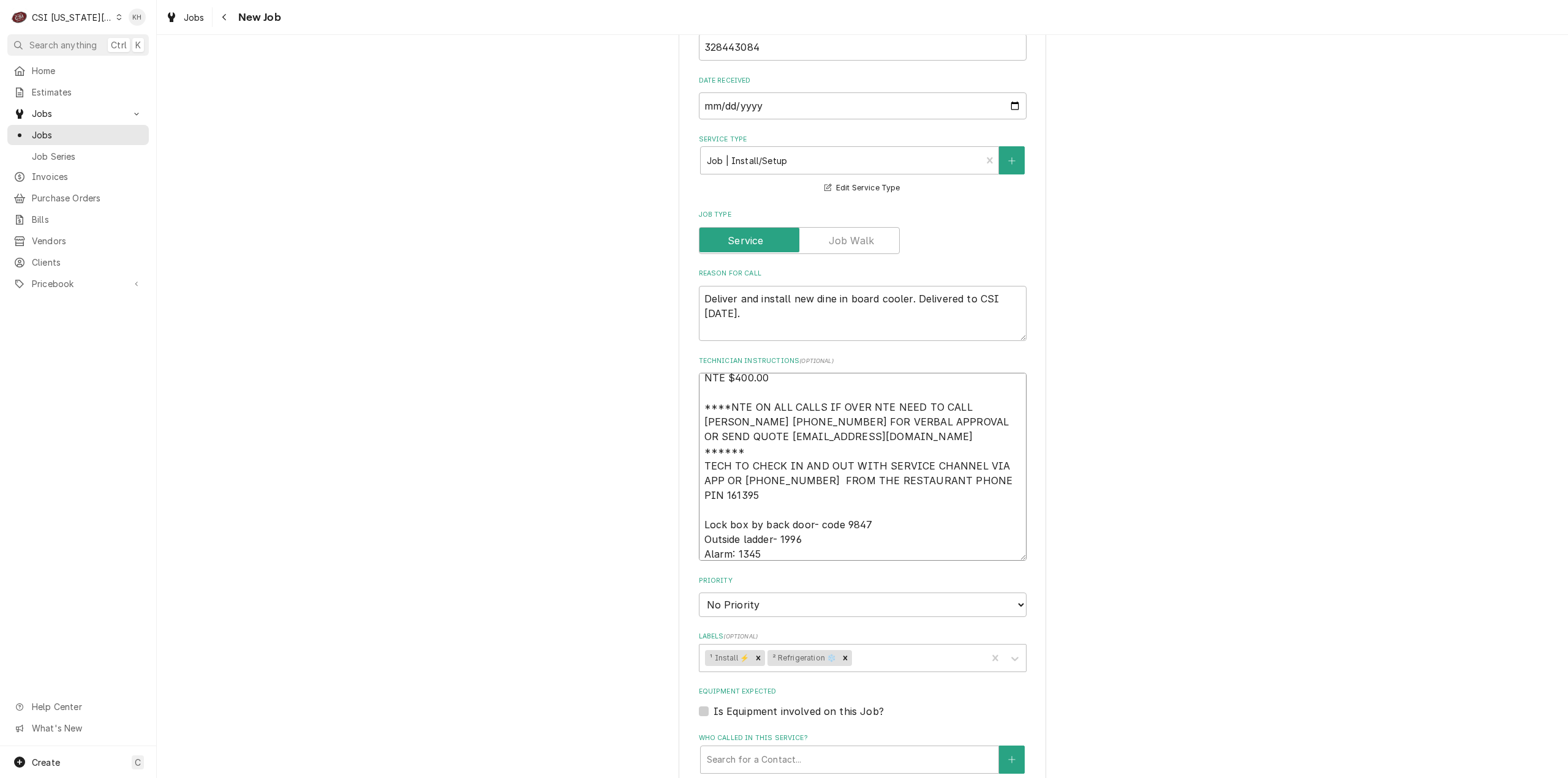
type textarea "x"
type textarea "NTE $400.00 ****NTE ON ALL CALLS IF OVER NTE NEED TO CALL [PERSON_NAME] [PHONE_…"
type textarea "x"
type textarea "NTE $400.00 ****NTE ON ALL CALLS IF OVER NTE NEED TO CALL [PERSON_NAME] [PHONE_…"
type textarea "x"
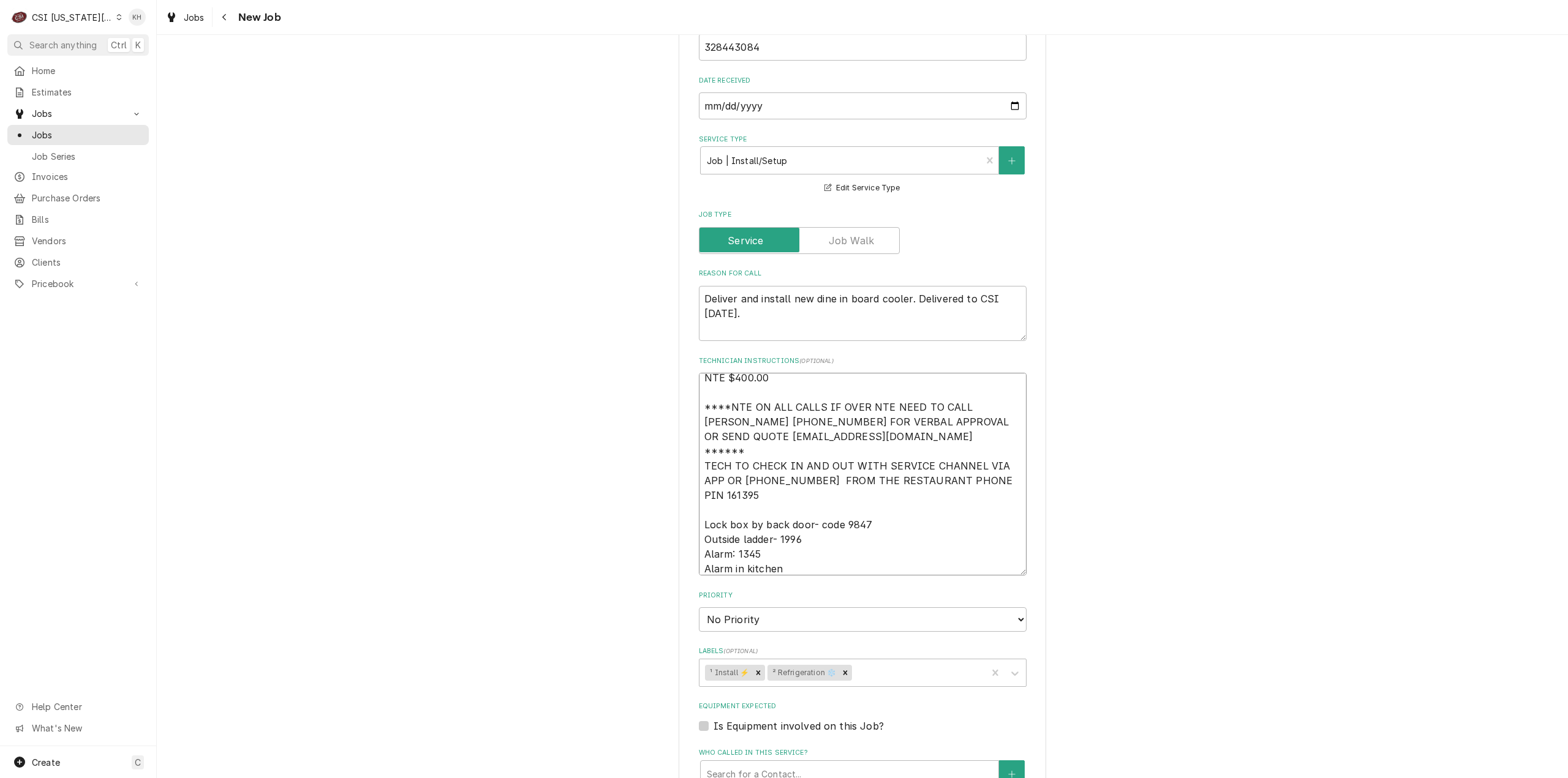
type textarea "NTE $400.00 ****NTE ON ALL CALLS IF OVER NTE NEED TO CALL [PERSON_NAME] [PHONE_…"
type textarea "x"
type textarea "NTE $400.00 ****NTE ON ALL CALLS IF OVER NTE NEED TO CALL [PERSON_NAME] [PHONE_…"
type textarea "x"
type textarea "NTE $400.00 ****NTE ON ALL CALLS IF OVER NTE NEED TO CALL [PERSON_NAME] [PHONE_…"
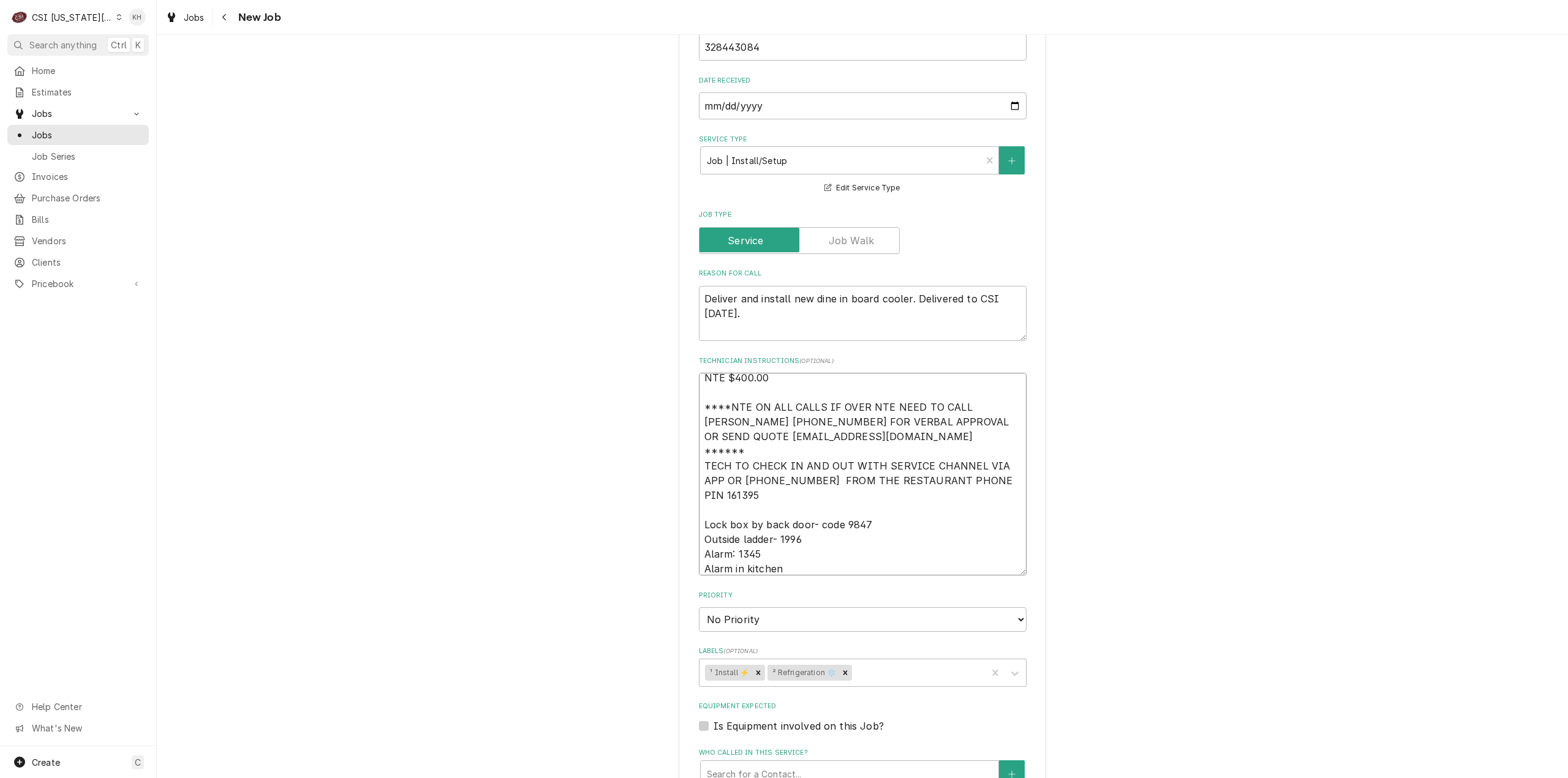
type textarea "x"
type textarea "NTE $400.00 ****NTE ON ALL CALLS IF OVER NTE NEED TO CALL [PERSON_NAME] [PHONE_…"
type textarea "x"
type textarea "NTE $400.00 ****NTE ON ALL CALLS IF OVER NTE NEED TO CALL [PERSON_NAME] [PHONE_…"
type textarea "x"
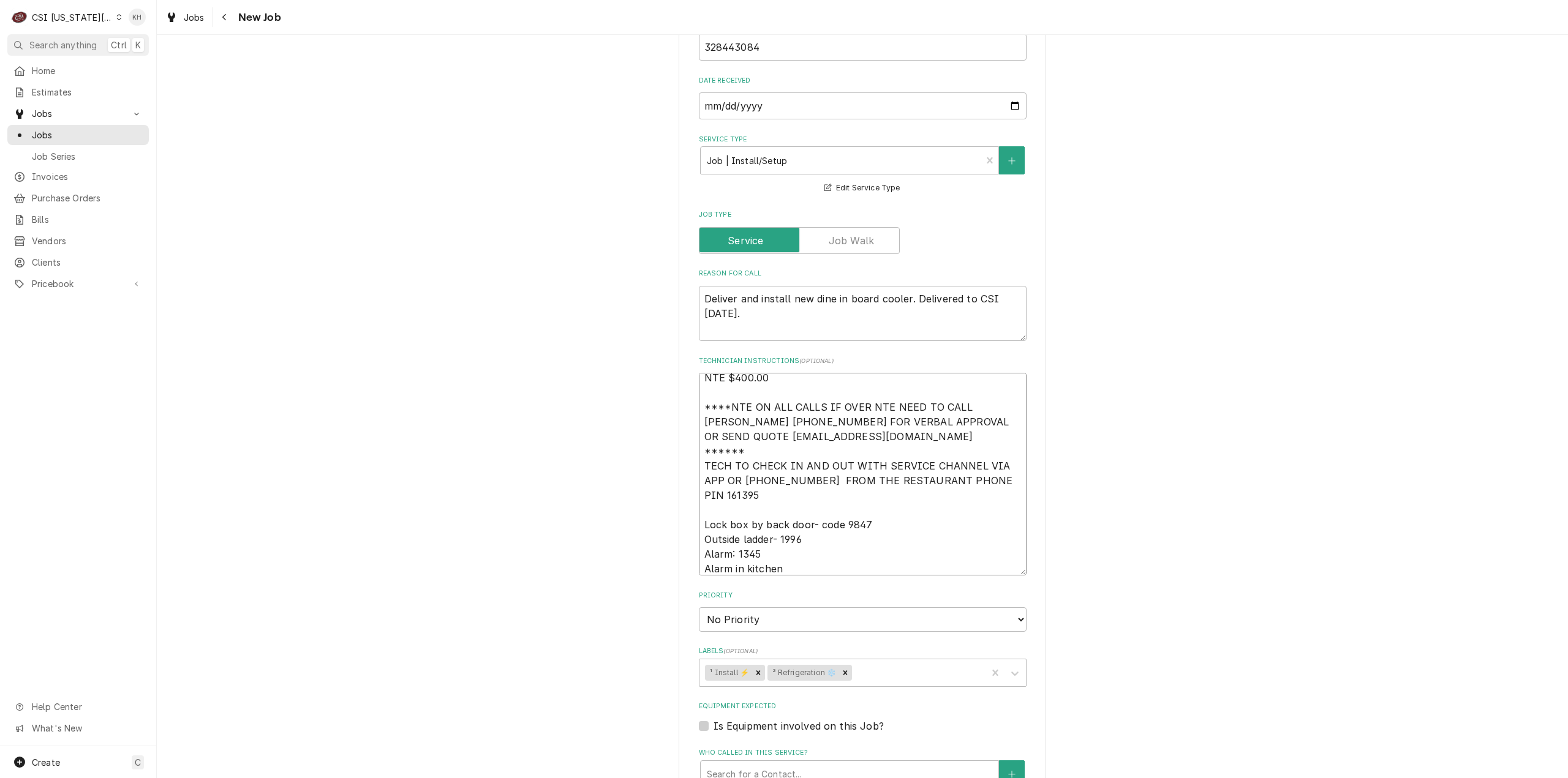
type textarea "NTE $400.00 ****NTE ON ALL CALLS IF OVER NTE NEED TO CALL [PERSON_NAME] [PHONE_…"
drag, startPoint x: 757, startPoint y: 526, endPoint x: 745, endPoint y: 524, distance: 12.2
click at [756, 524] on textarea "NTE $400.00 ****NTE ON ALL CALLS IF OVER NTE NEED TO CALL [PERSON_NAME] [PHONE_…" at bounding box center [863, 474] width 328 height 203
paste textarea "[PHONE_NUMBER]"
type textarea "x"
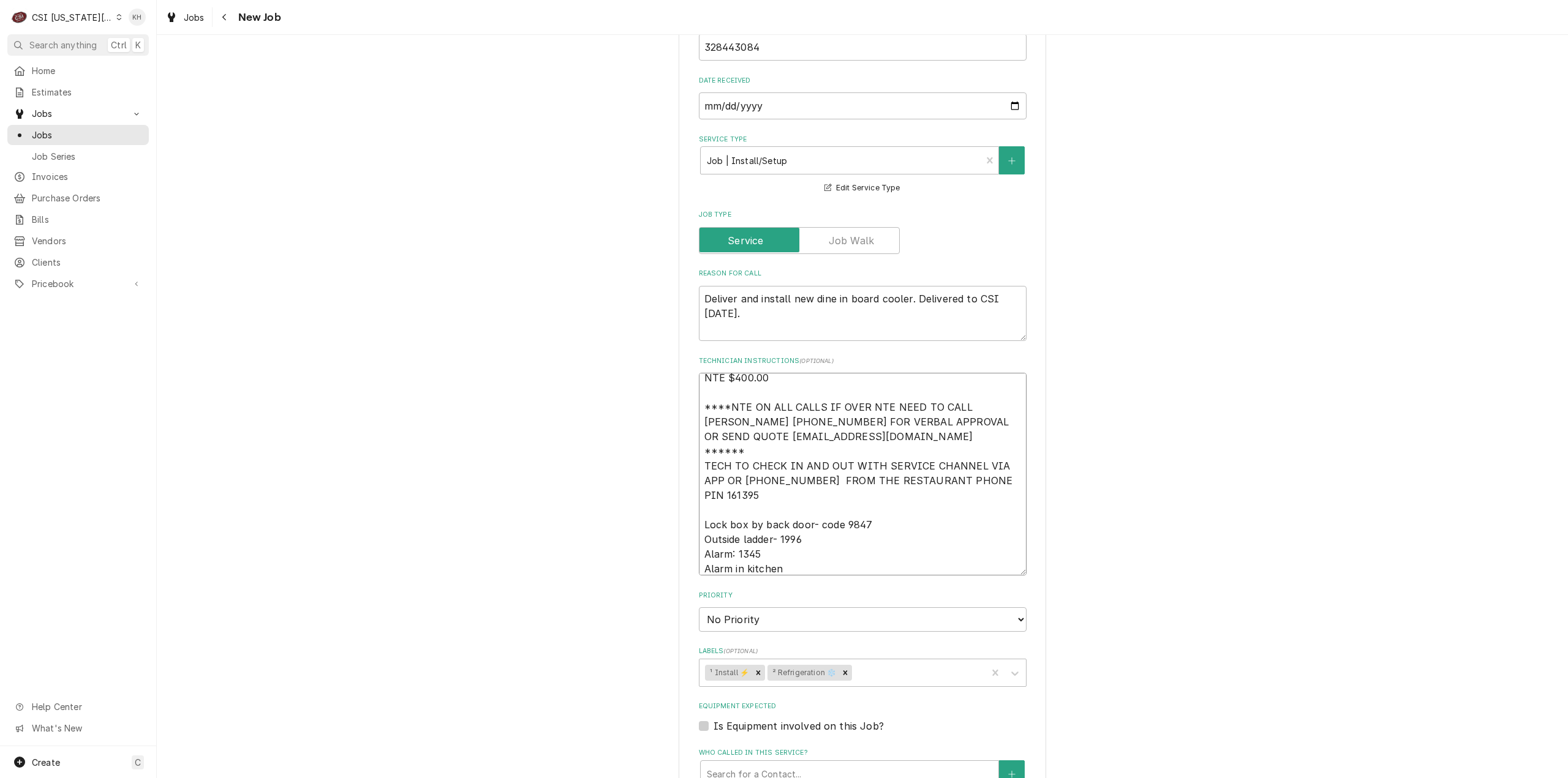
type textarea "NTE $400.00 ****NTE ON ALL CALLS IF OVER NTE NEED TO CALL [PERSON_NAME] [PHONE_…"
type textarea "x"
type textarea "NTE $400.00 ****NTE ON ALL CALLS IF OVER NTE NEED TO CALL [PERSON_NAME] [PHONE_…"
click at [785, 608] on select "No Priority Urgent High Medium Low" at bounding box center [863, 619] width 328 height 24
select select "4"
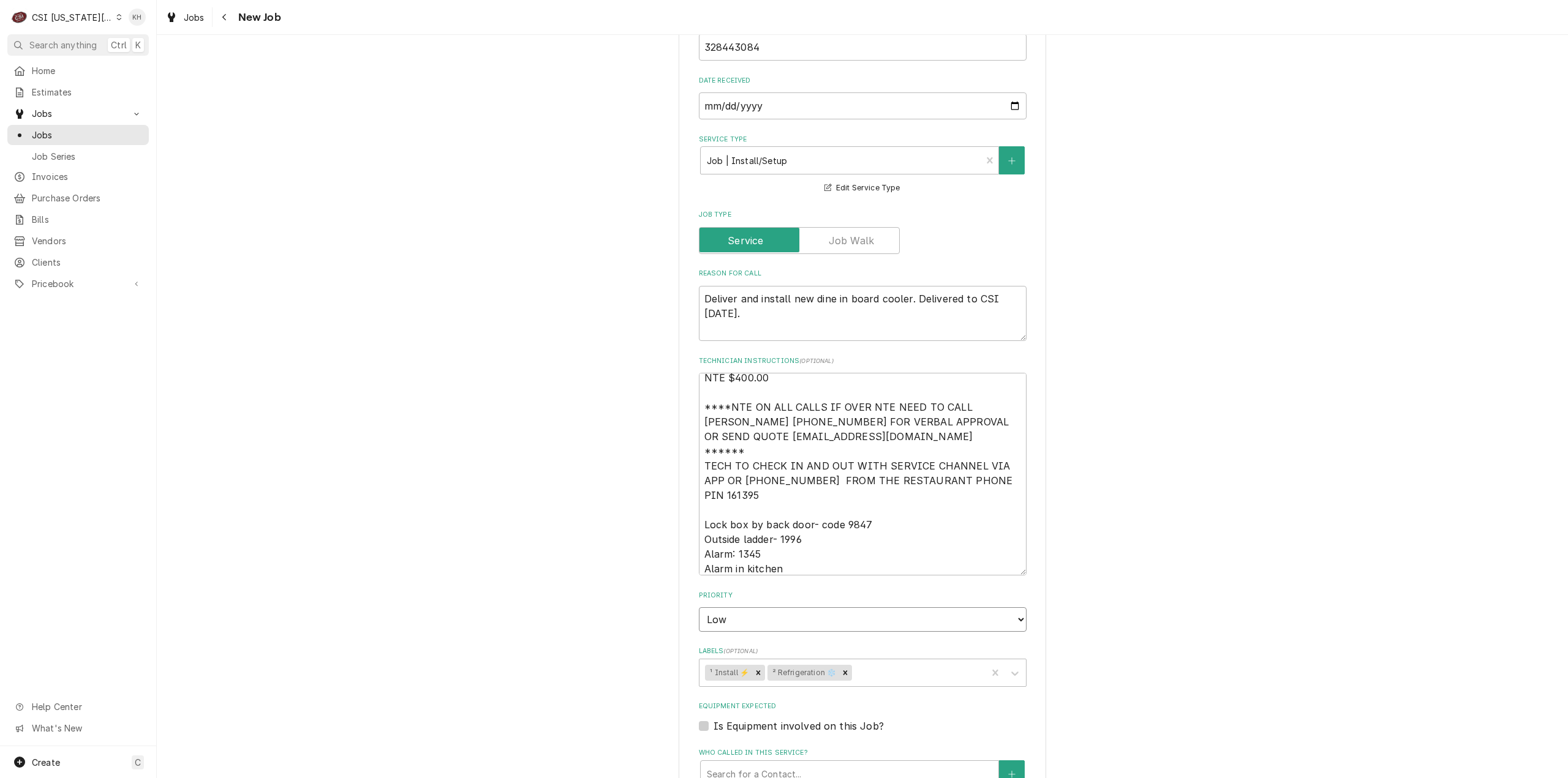
click at [699, 608] on select "No Priority Urgent High Medium Low" at bounding box center [863, 619] width 328 height 24
click at [598, 532] on div "Please provide the following information to create a job: Client Details Client…" at bounding box center [863, 119] width 1412 height 2115
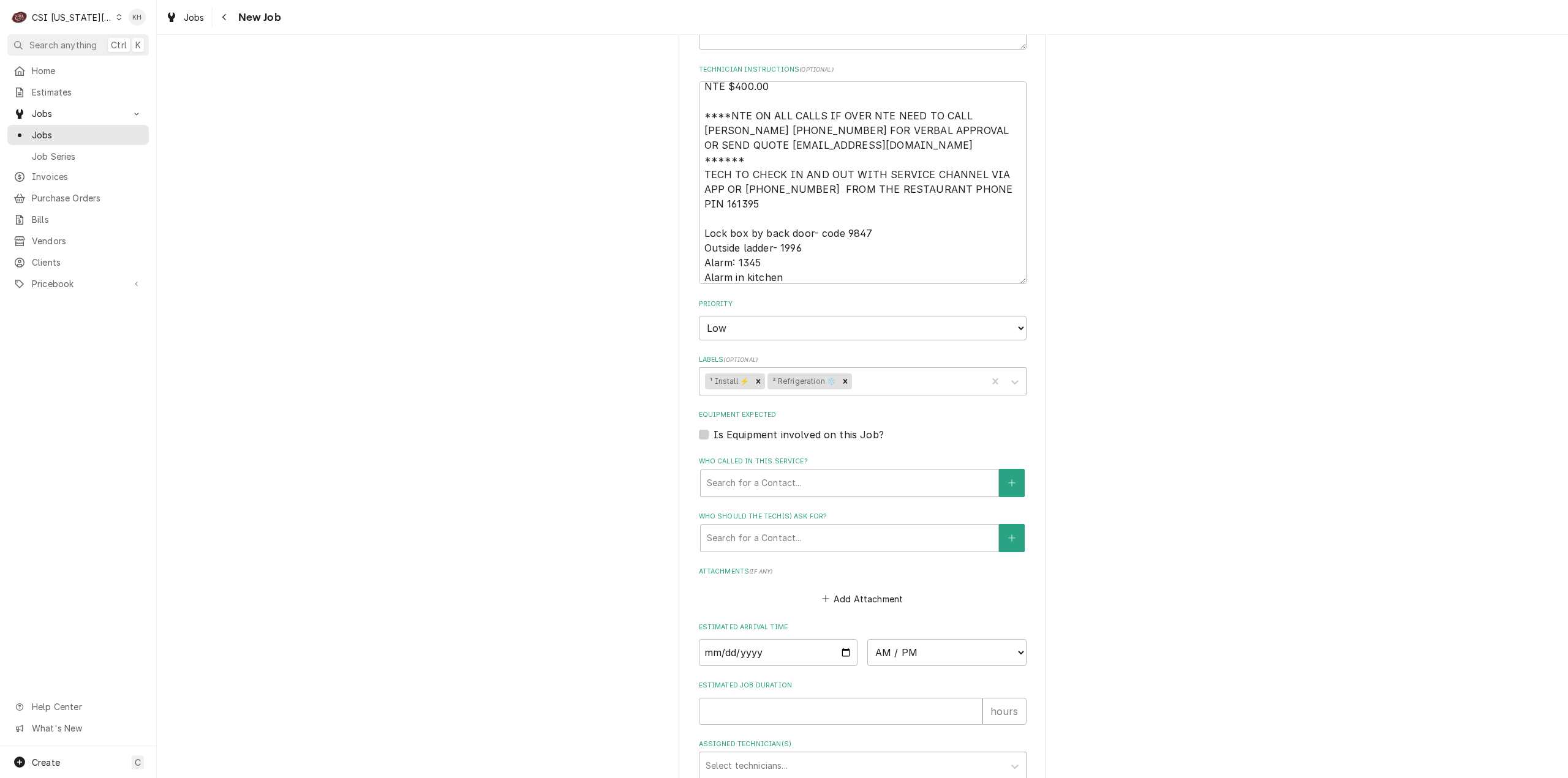
scroll to position [1292, 0]
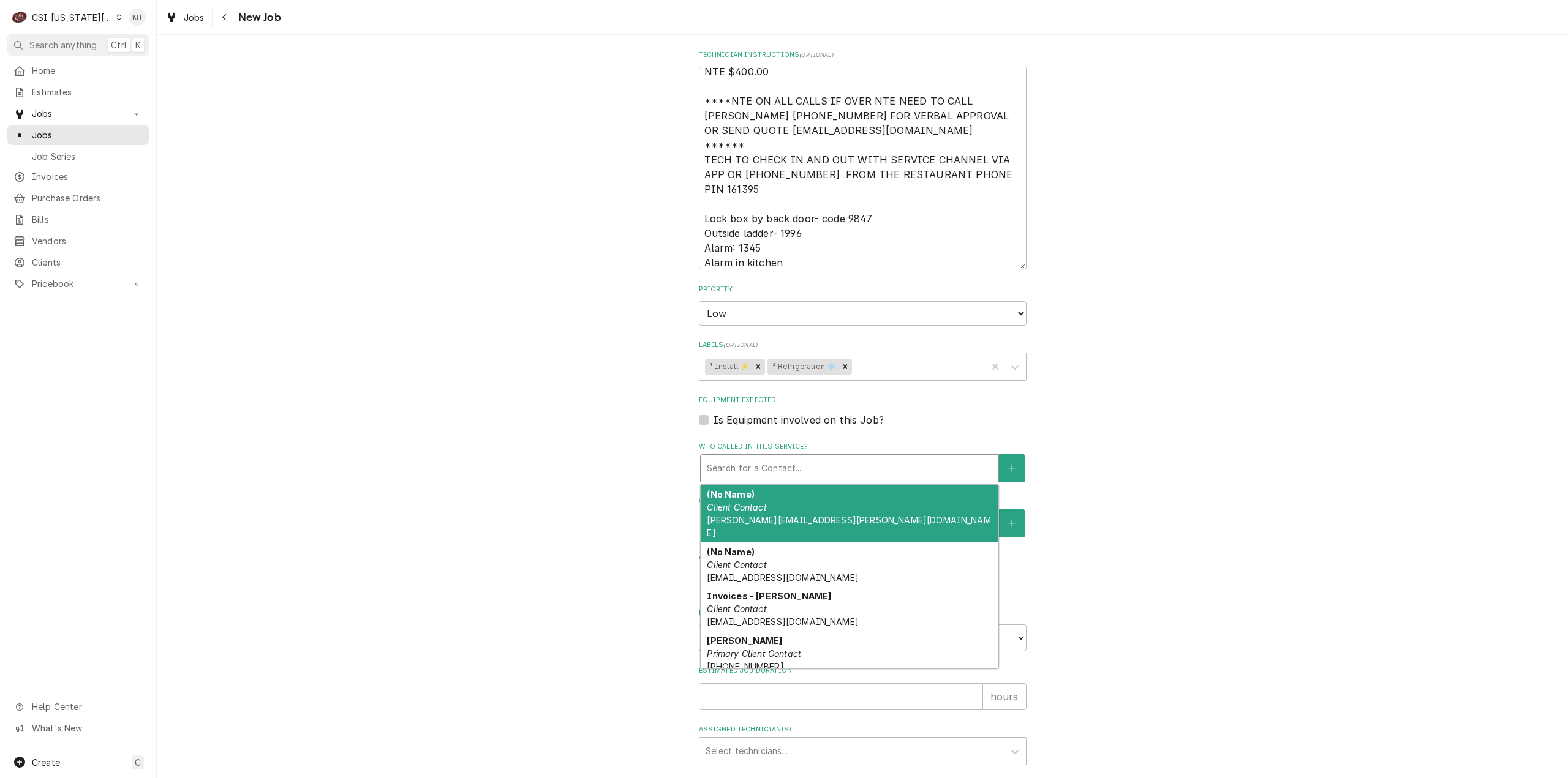
click at [778, 457] on div "Who called in this service?" at bounding box center [849, 468] width 286 height 22
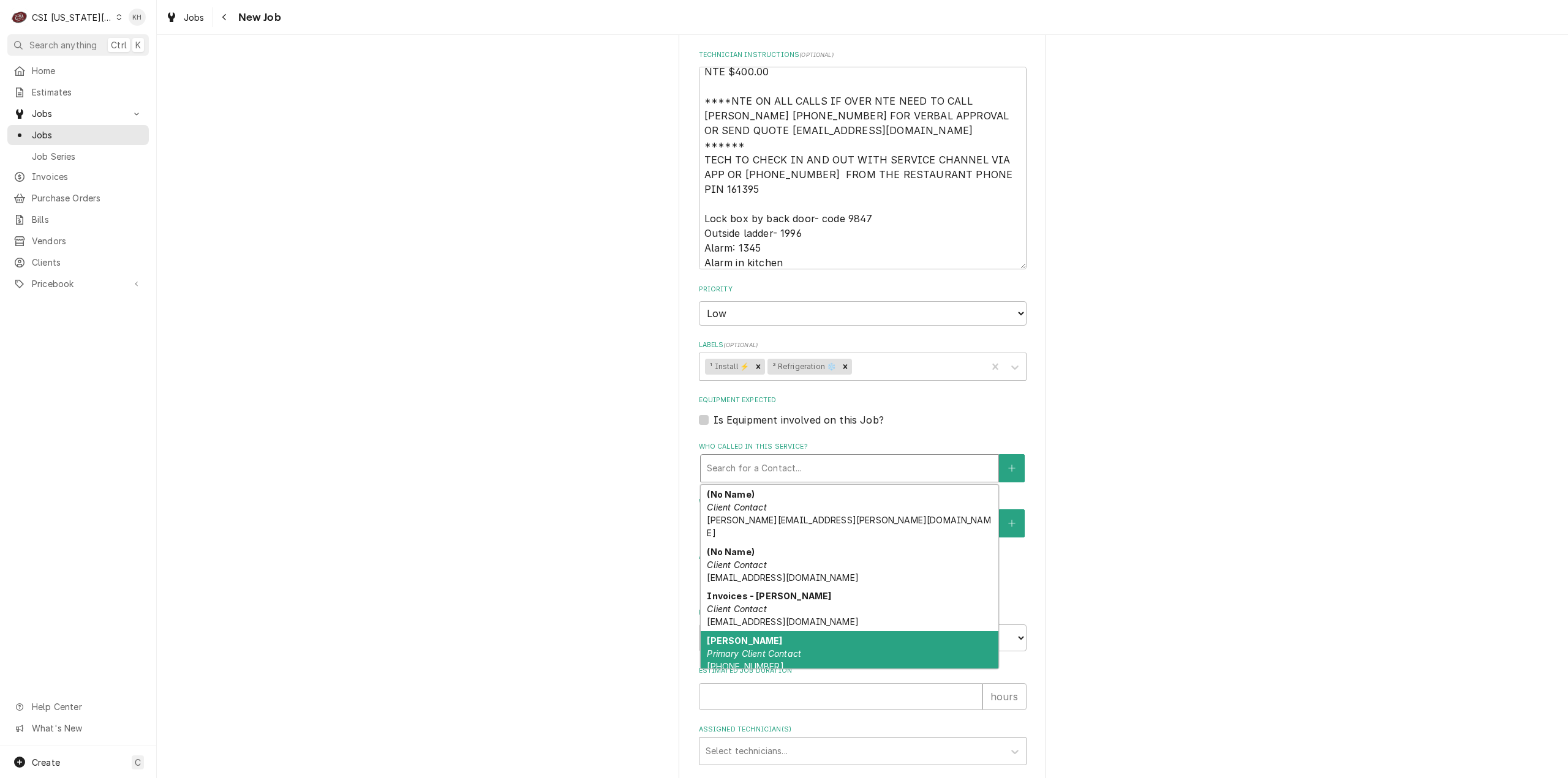
click at [761, 648] on em "Primary Client Contact" at bounding box center [754, 653] width 94 height 10
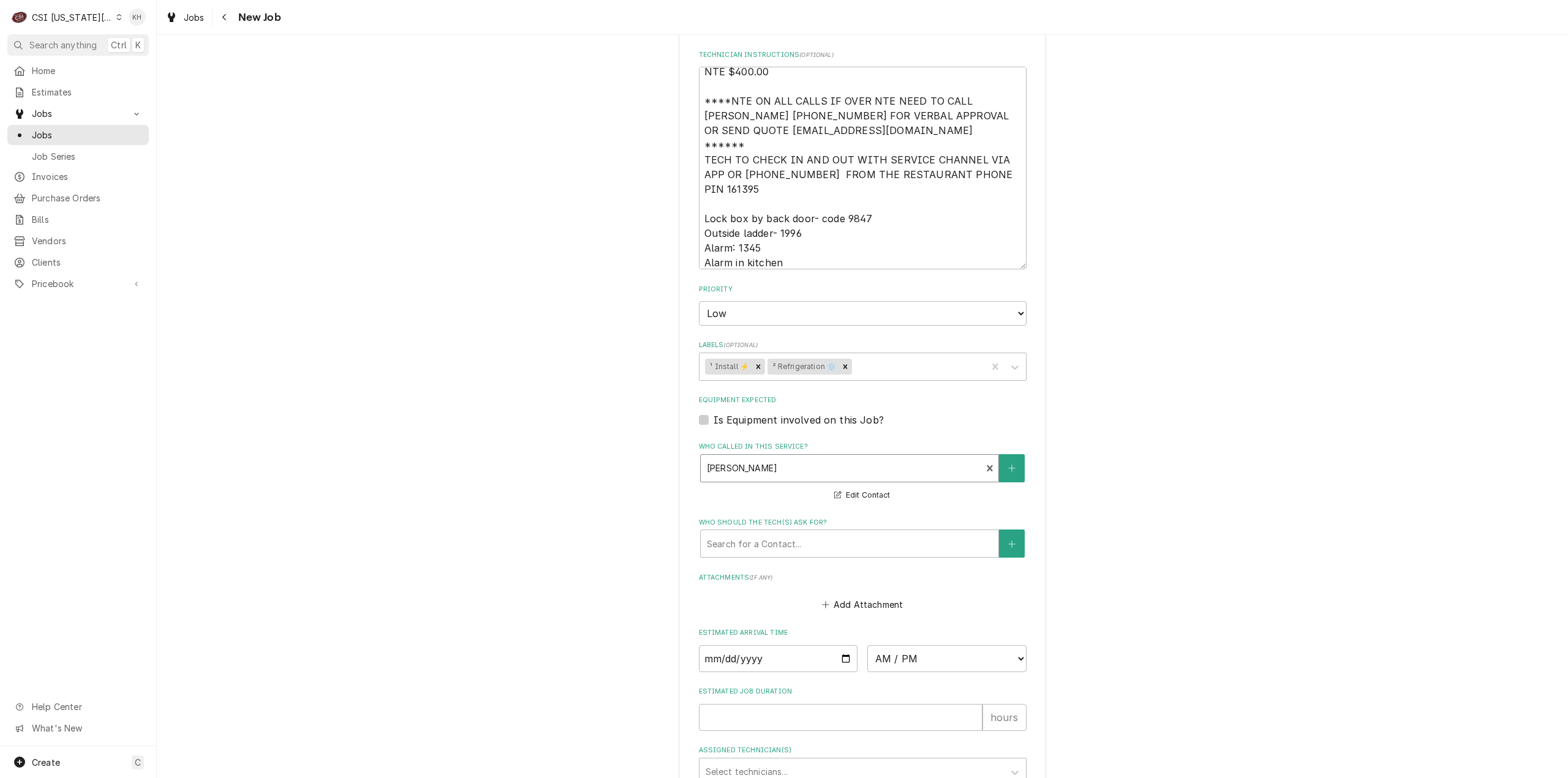
drag, startPoint x: 604, startPoint y: 420, endPoint x: 666, endPoint y: 555, distance: 148.6
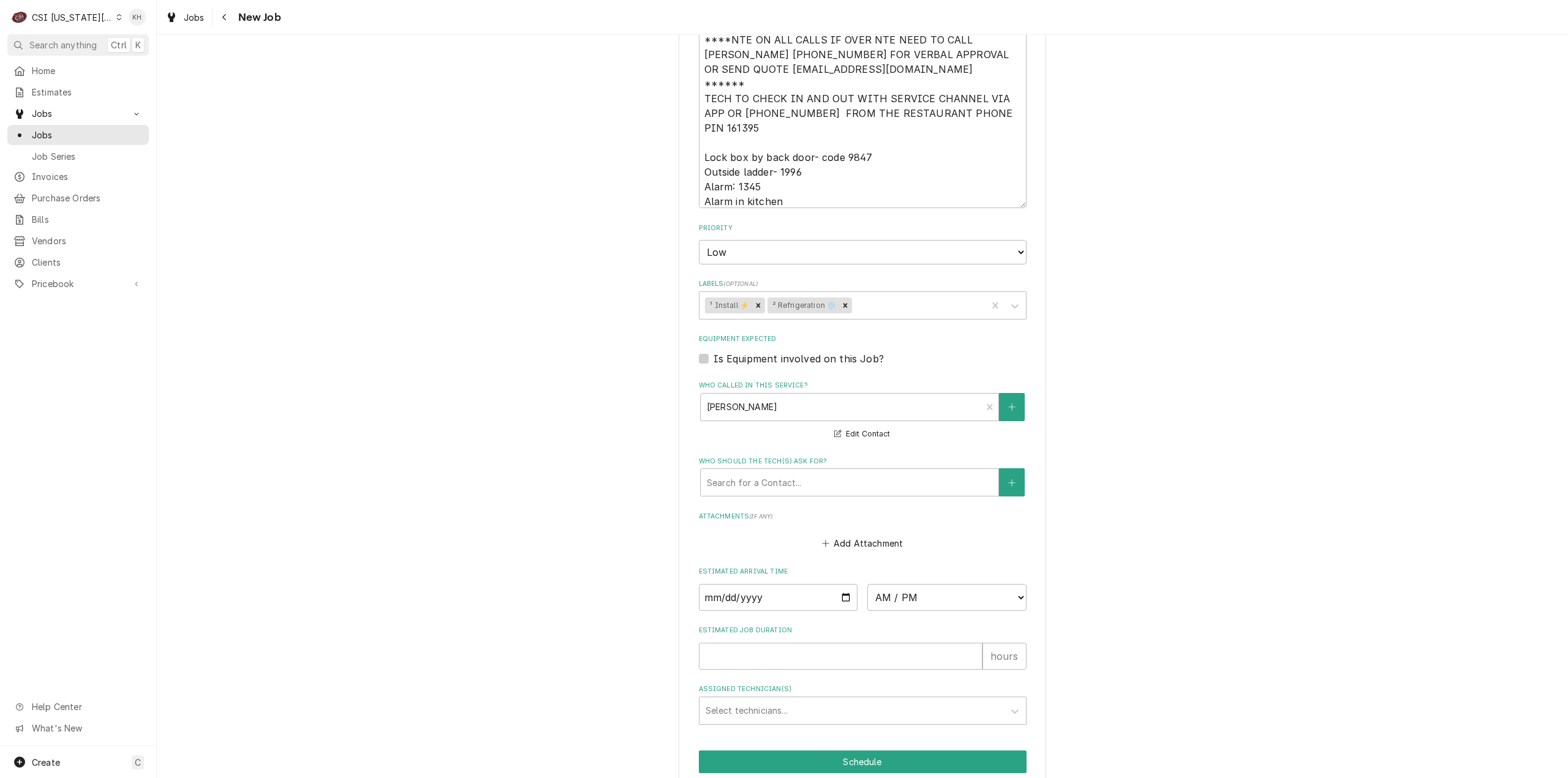
scroll to position [1363, 0]
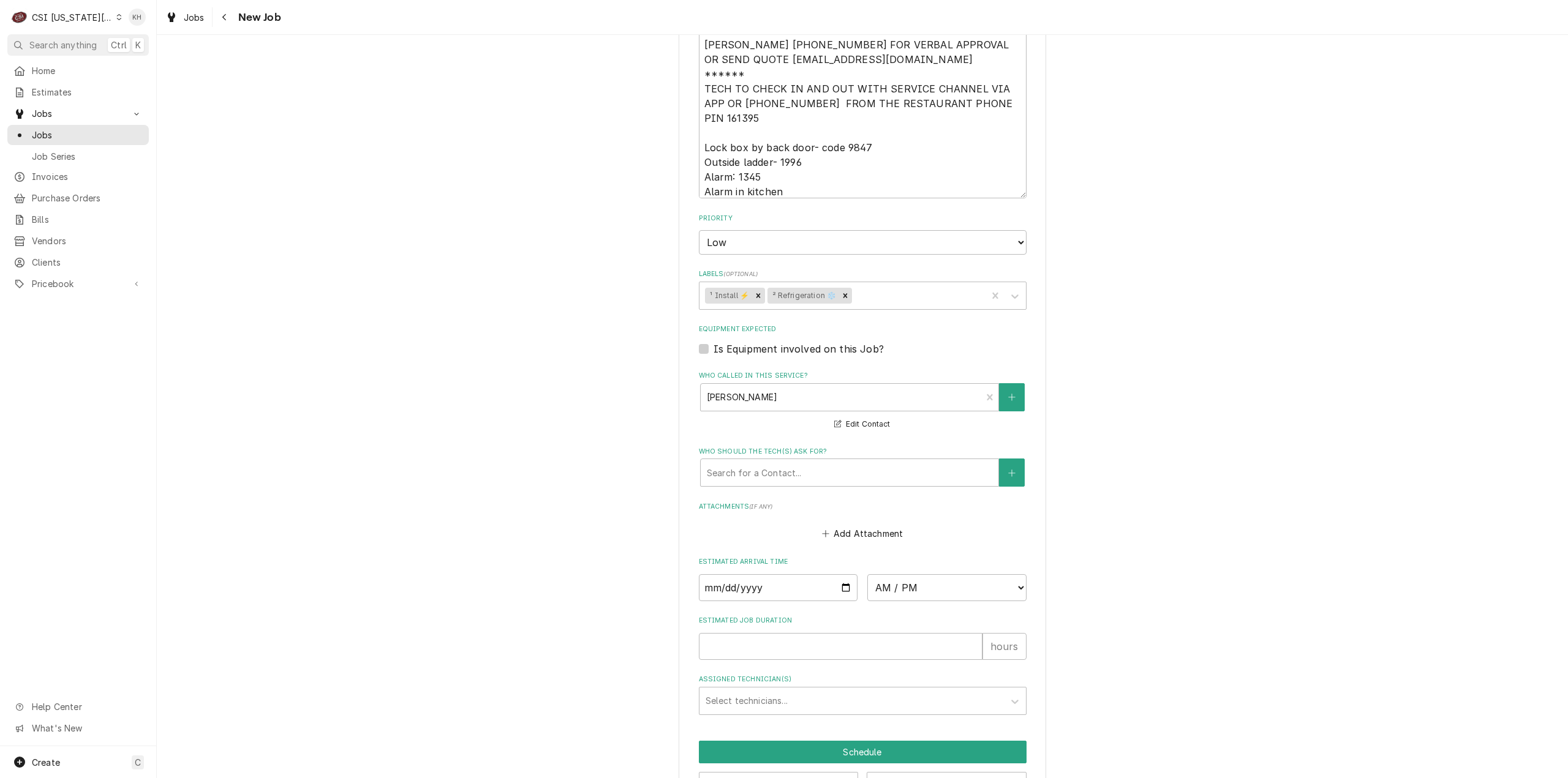
click at [752, 616] on div "Estimated Job Duration hours" at bounding box center [863, 637] width 328 height 44
click at [761, 633] on input "Estimated Job Duration" at bounding box center [840, 646] width 283 height 27
type textarea "x"
type input "2"
type textarea "x"
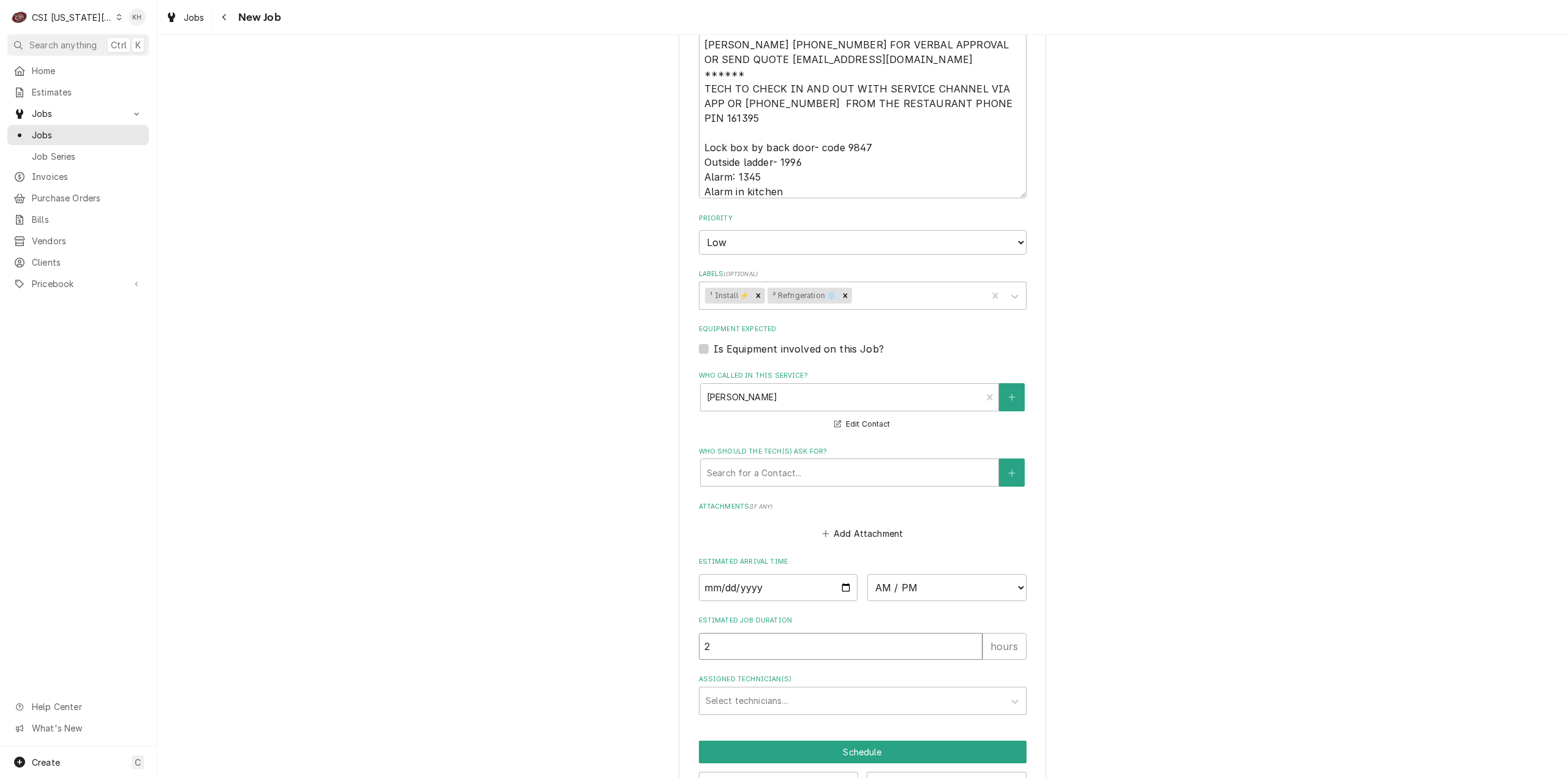
type input "2"
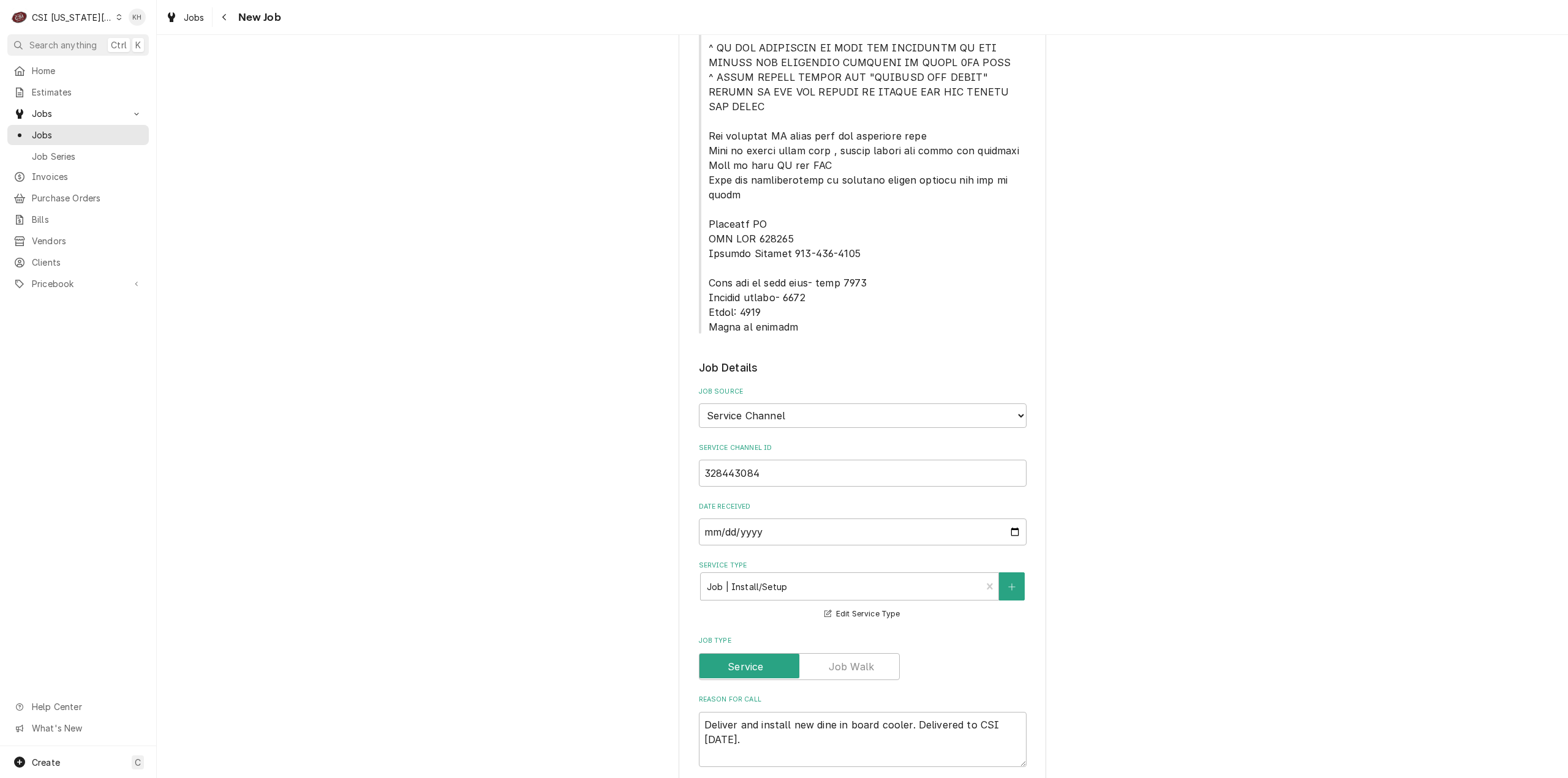
scroll to position [734, 0]
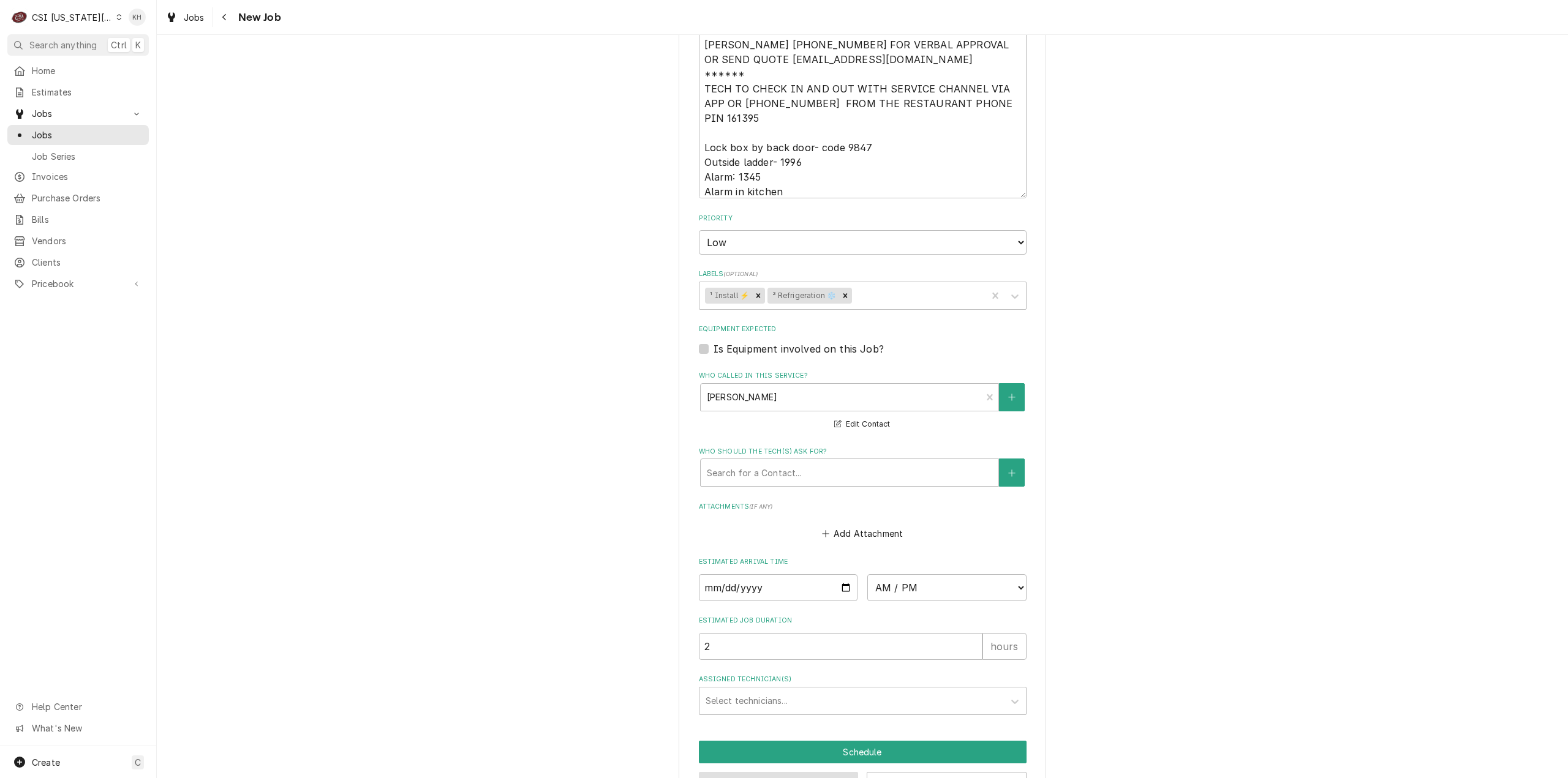
click at [799, 772] on button "Preview Job" at bounding box center [778, 783] width 160 height 23
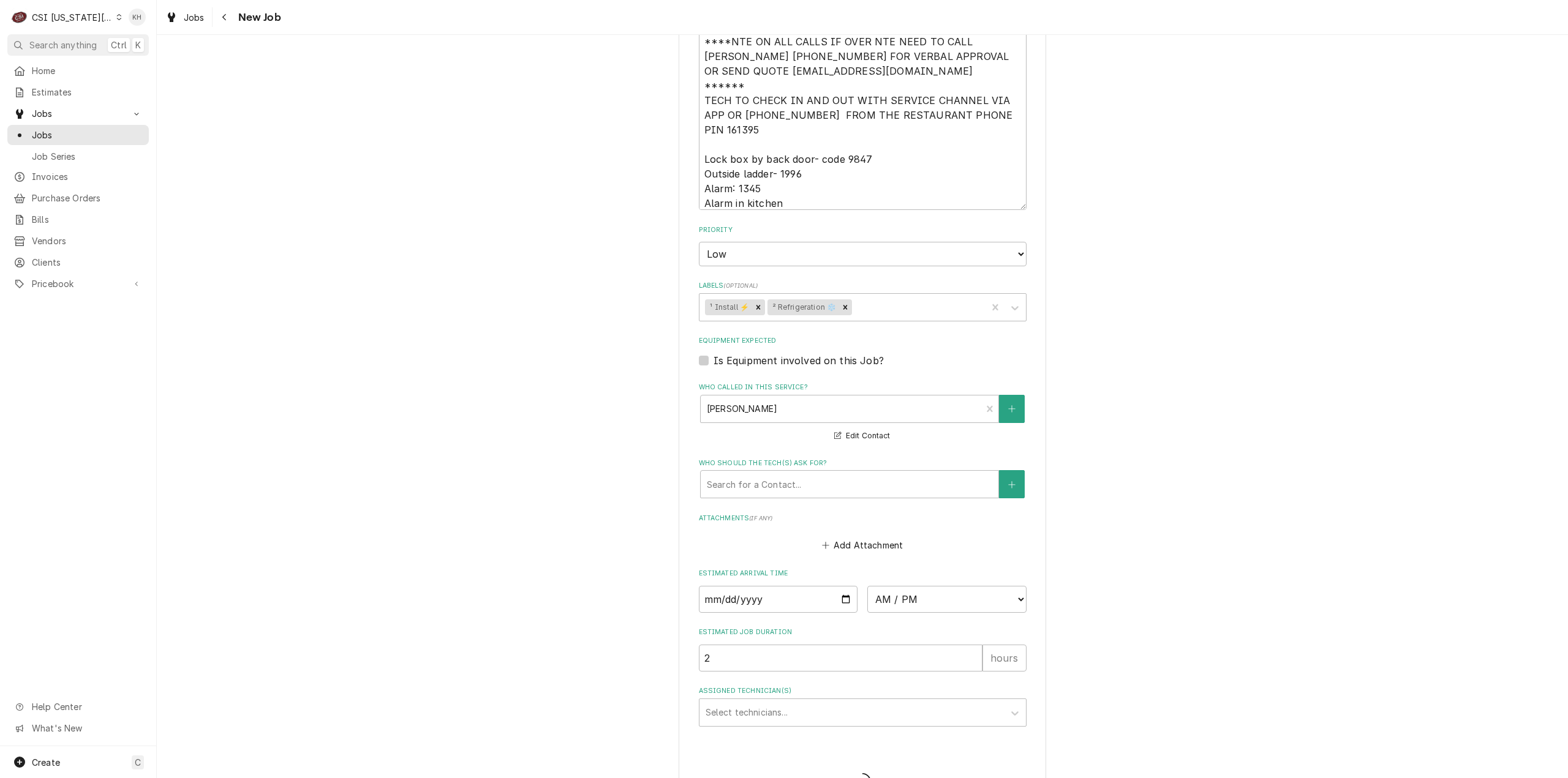
type textarea "x"
